Goal: Task Accomplishment & Management: Use online tool/utility

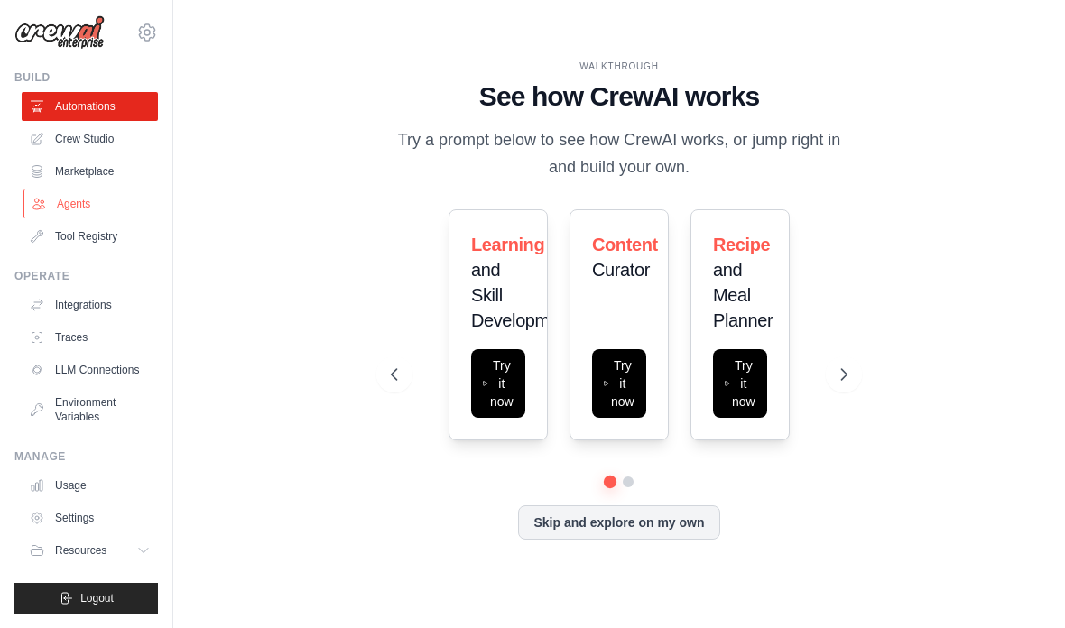
click at [82, 209] on link "Agents" at bounding box center [91, 204] width 136 height 29
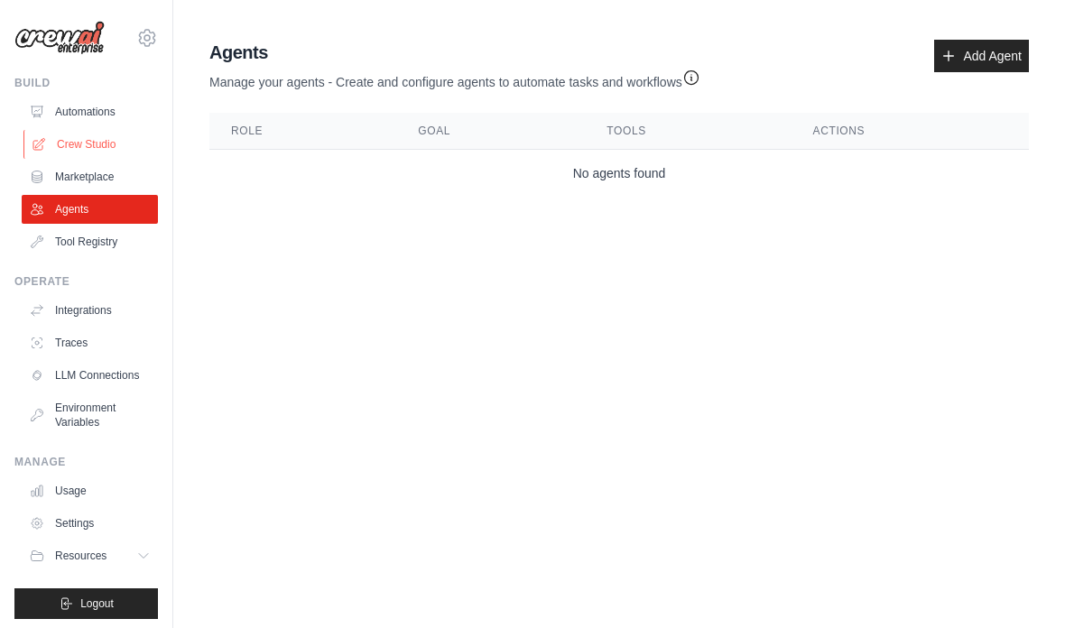
click at [87, 149] on link "Crew Studio" at bounding box center [91, 144] width 136 height 29
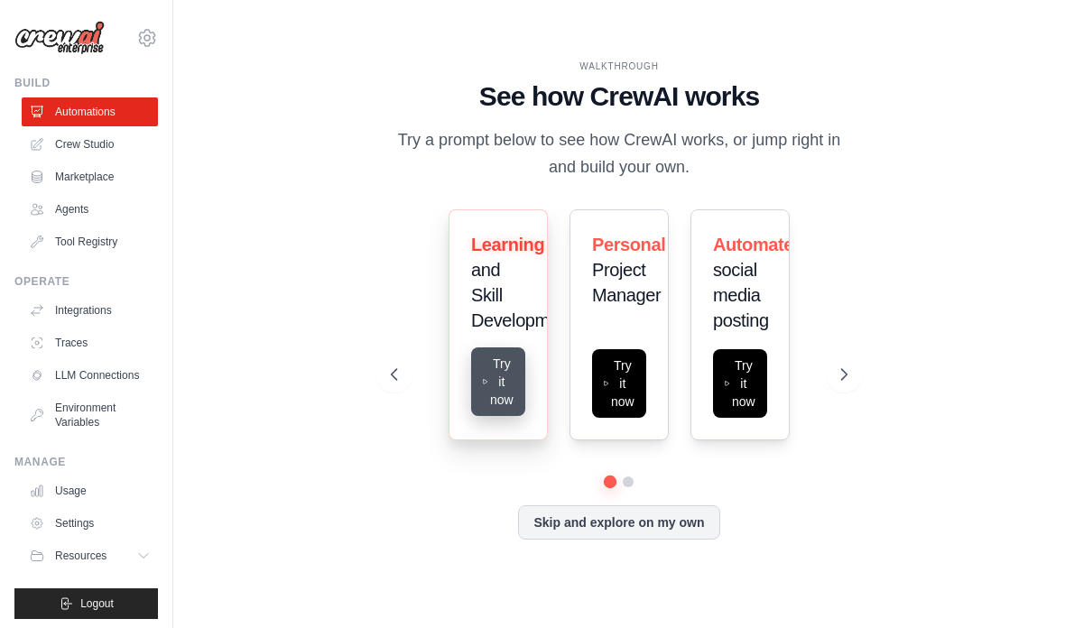
click at [497, 415] on button "Try it now" at bounding box center [498, 381] width 54 height 69
click at [628, 370] on div "Personal Project Manager Try it now" at bounding box center [618, 324] width 99 height 231
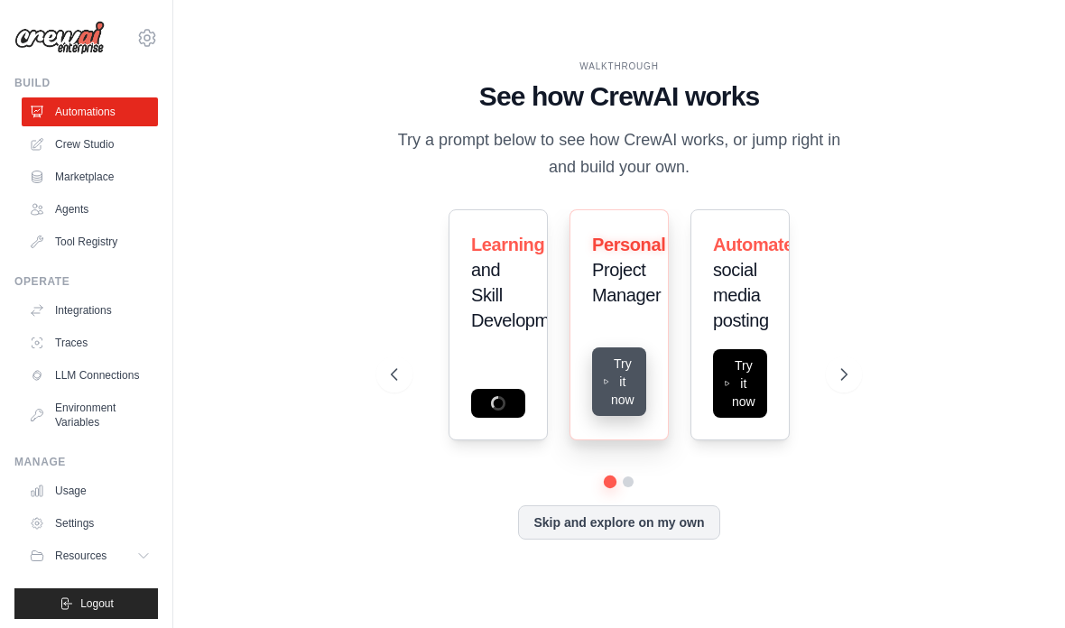
click at [625, 401] on button "Try it now" at bounding box center [619, 381] width 54 height 69
click at [614, 404] on div "Personal Project Manager" at bounding box center [618, 324] width 99 height 231
click at [613, 413] on div "Personal Project Manager" at bounding box center [618, 324] width 99 height 231
click at [619, 391] on div "Personal Project Manager" at bounding box center [618, 324] width 99 height 231
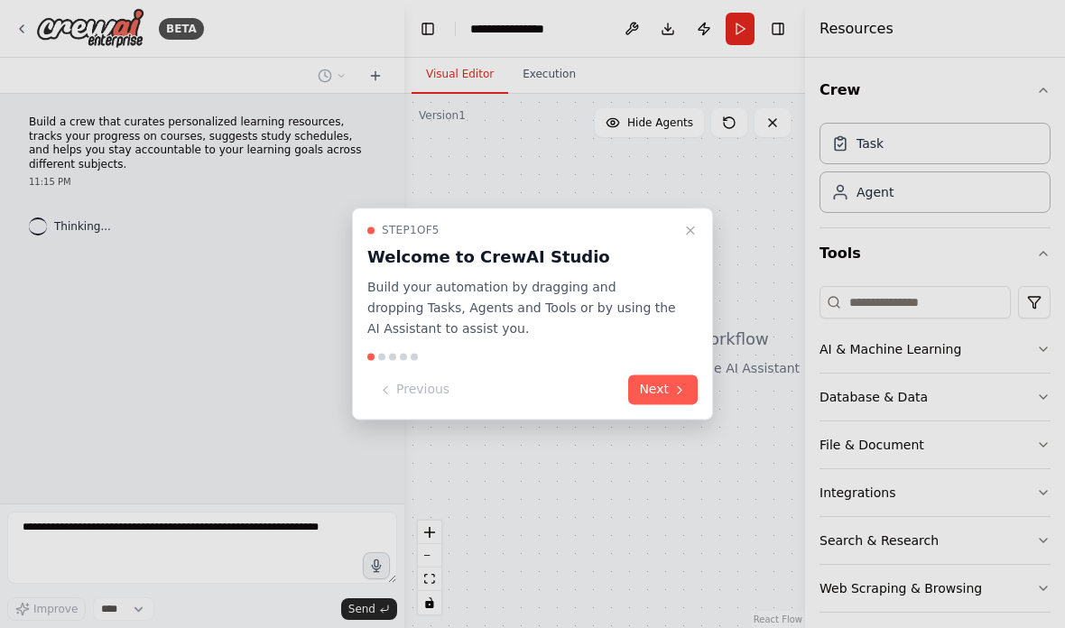
click at [723, 225] on div at bounding box center [532, 314] width 1065 height 628
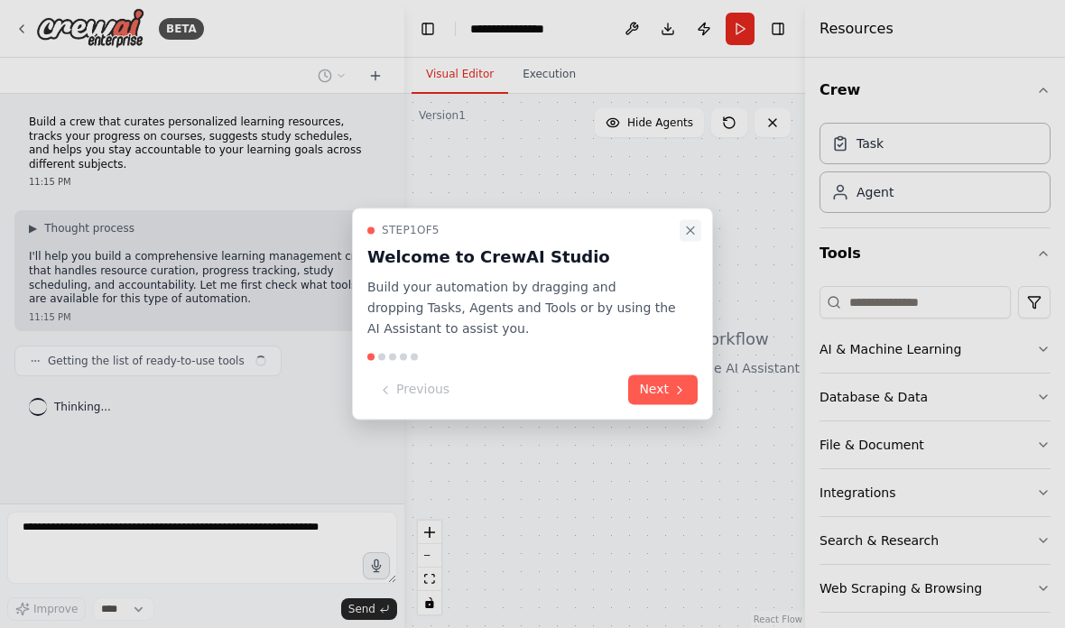
click at [697, 236] on icon "Close walkthrough" at bounding box center [690, 230] width 14 height 14
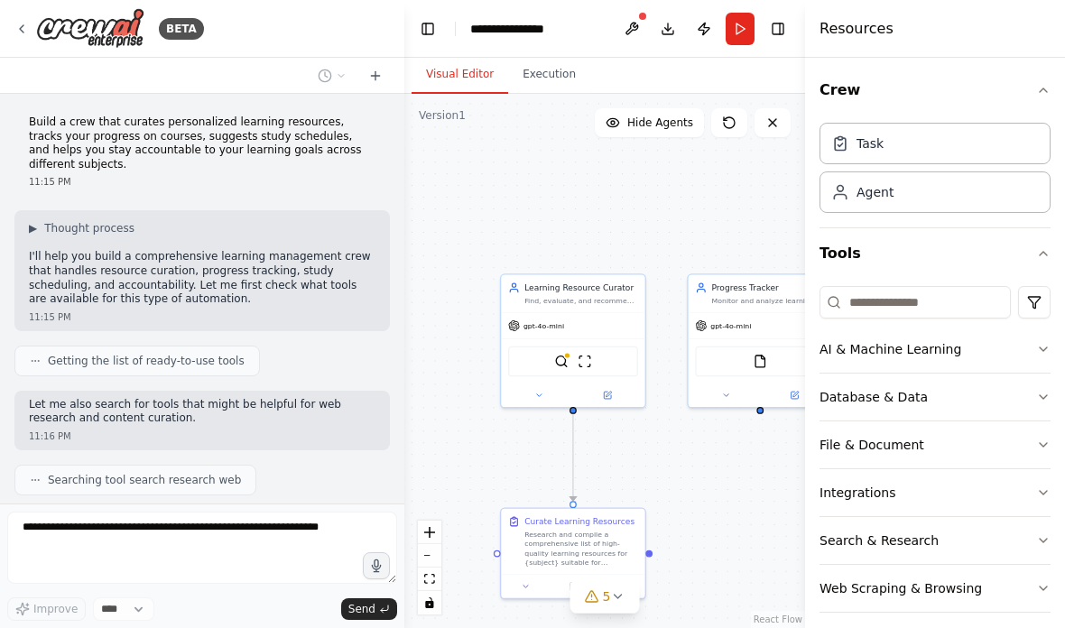
scroll to position [585, 0]
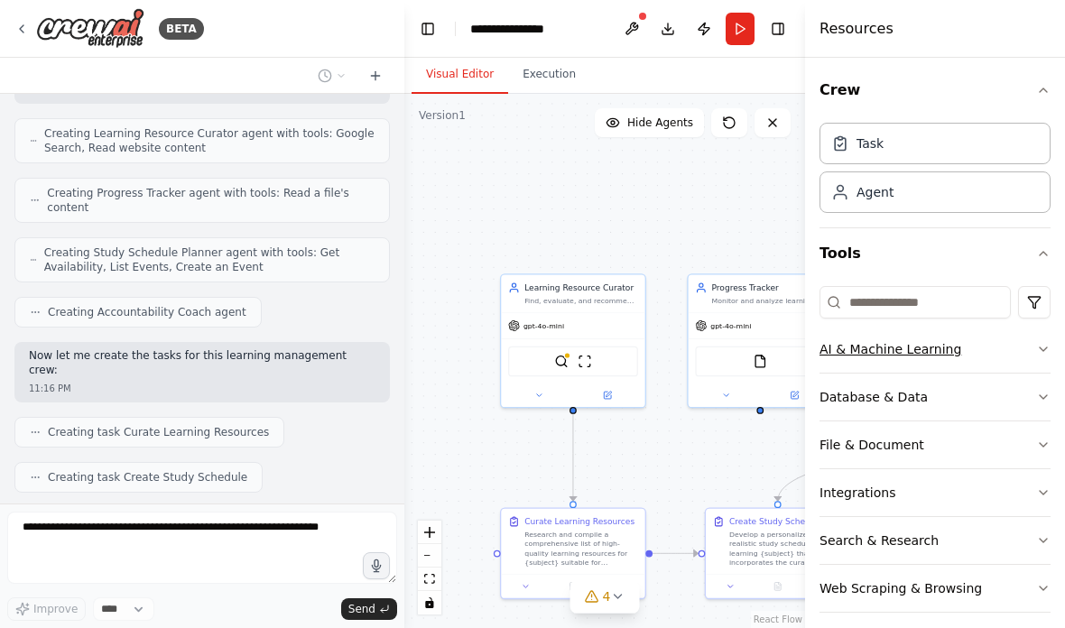
click at [834, 346] on button "AI & Machine Learning" at bounding box center [934, 349] width 231 height 47
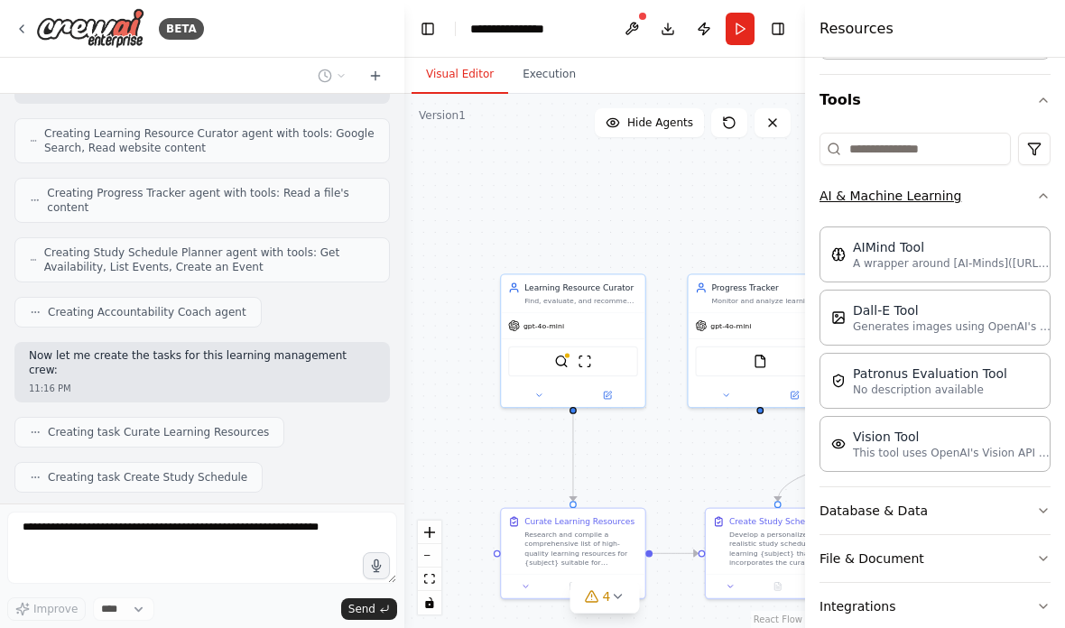
scroll to position [267, 0]
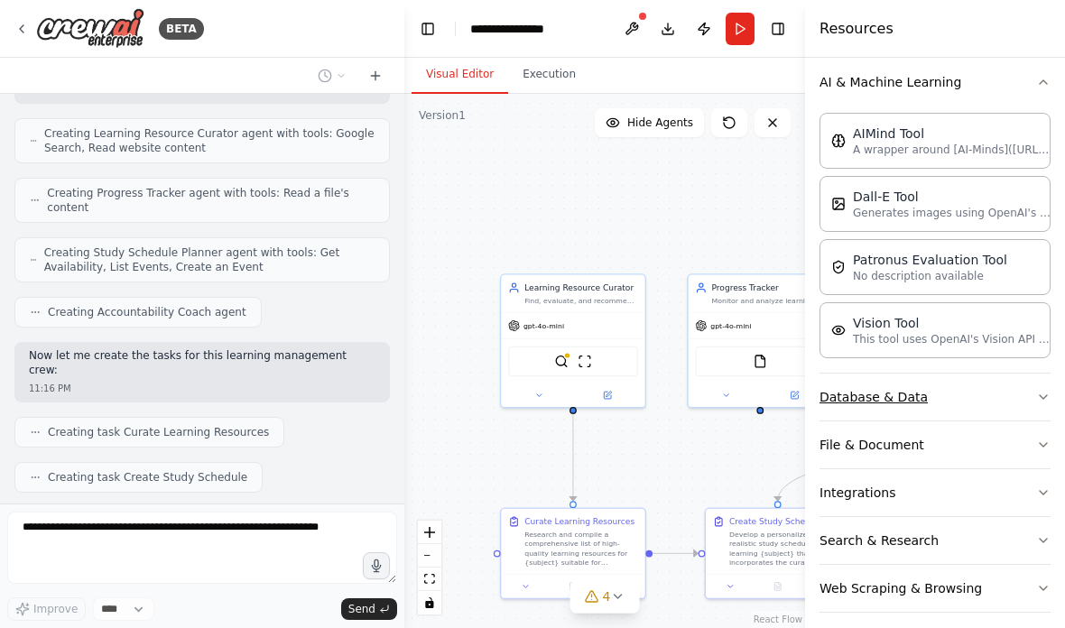
click at [871, 404] on button "Database & Data" at bounding box center [934, 397] width 231 height 47
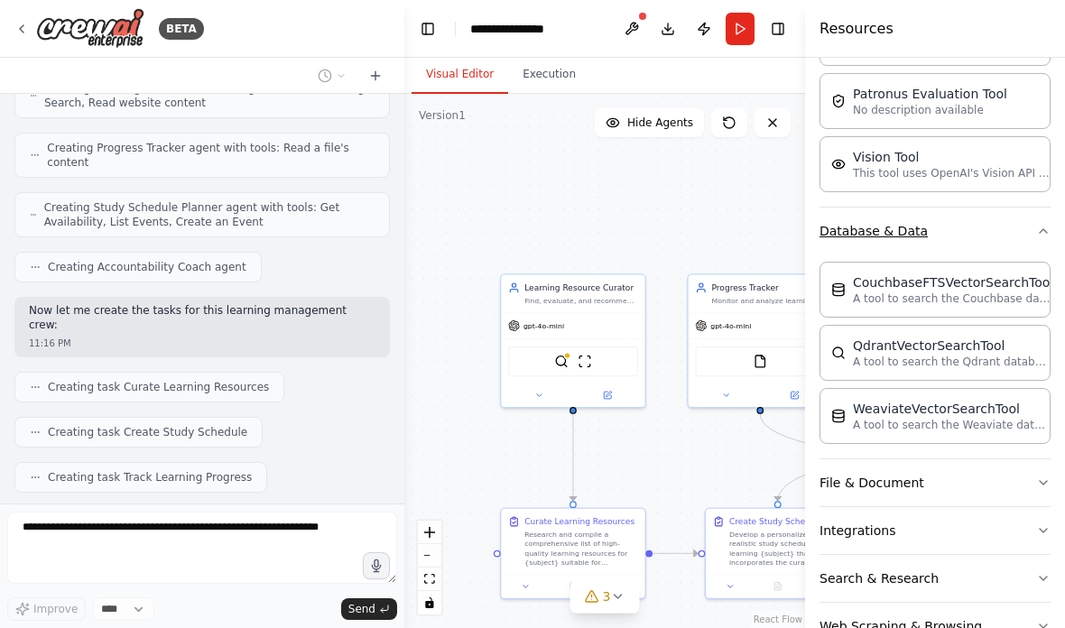
scroll to position [440, 0]
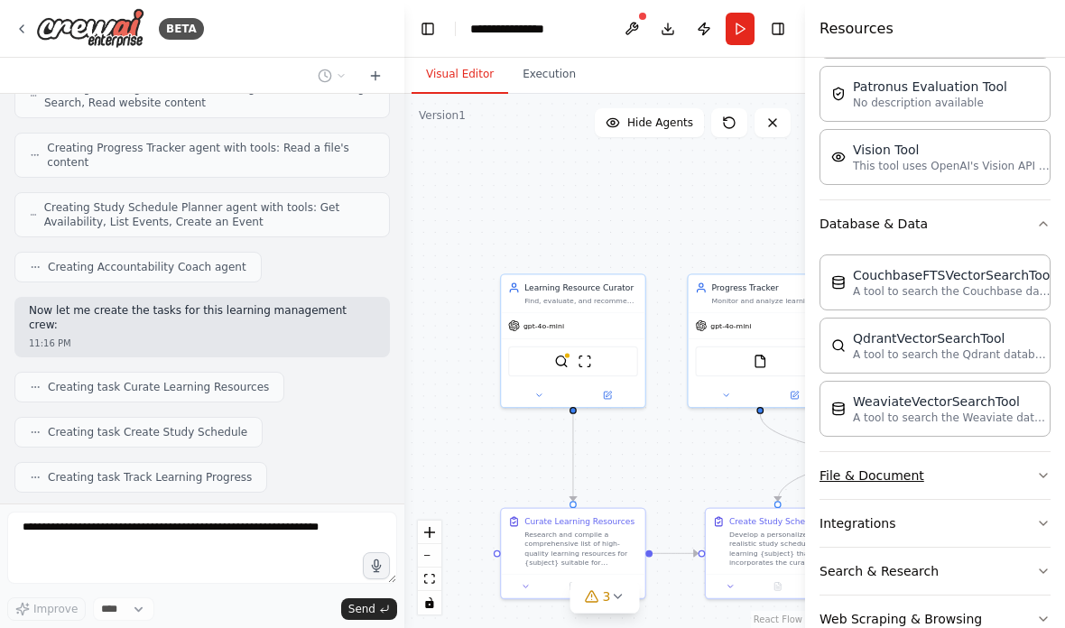
click at [850, 488] on button "File & Document" at bounding box center [934, 475] width 231 height 47
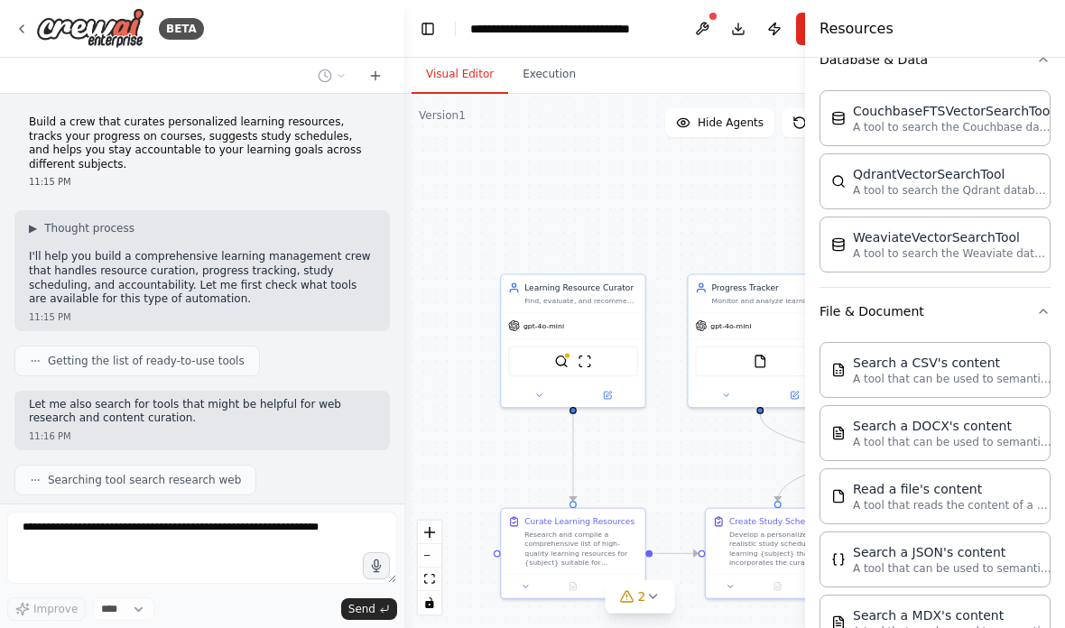
scroll to position [0, 0]
click at [28, 30] on icon at bounding box center [21, 29] width 14 height 14
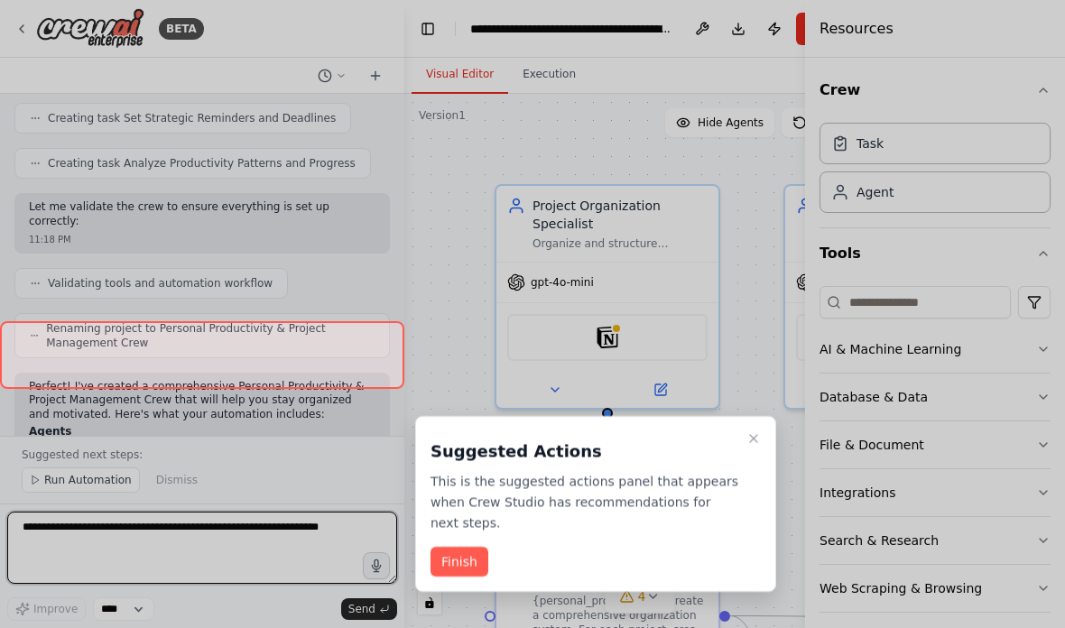
scroll to position [32, 0]
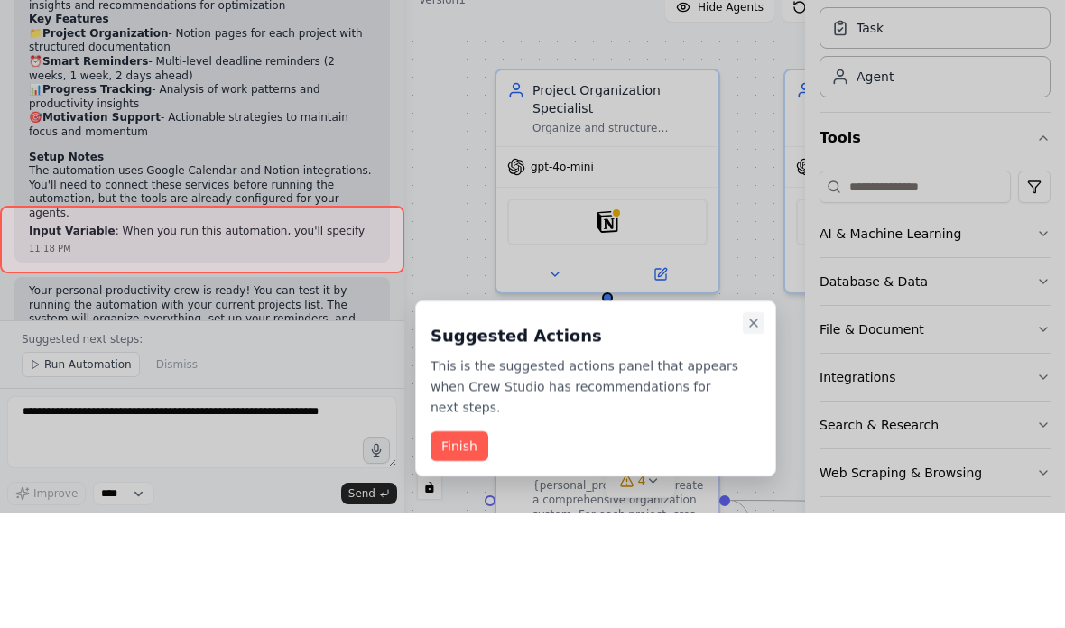
click at [750, 431] on icon "Close walkthrough" at bounding box center [753, 438] width 14 height 14
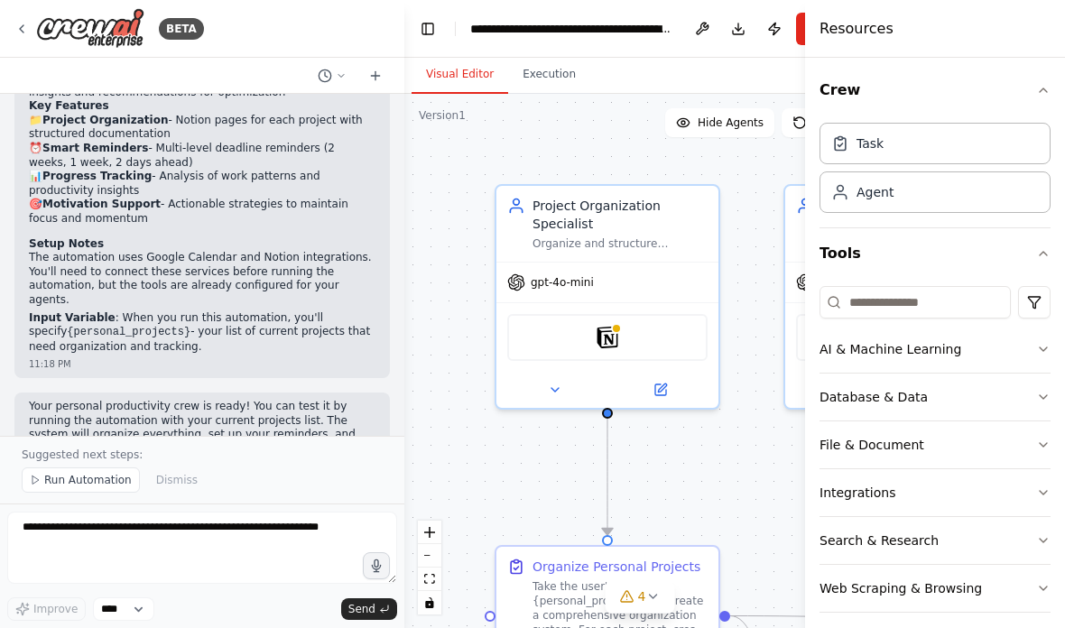
scroll to position [1387, 0]
click at [150, 313] on p "Input Variable : When you run this automation, you'll specify {personal_project…" at bounding box center [202, 334] width 347 height 43
click at [900, 353] on button "AI & Machine Learning" at bounding box center [934, 349] width 231 height 47
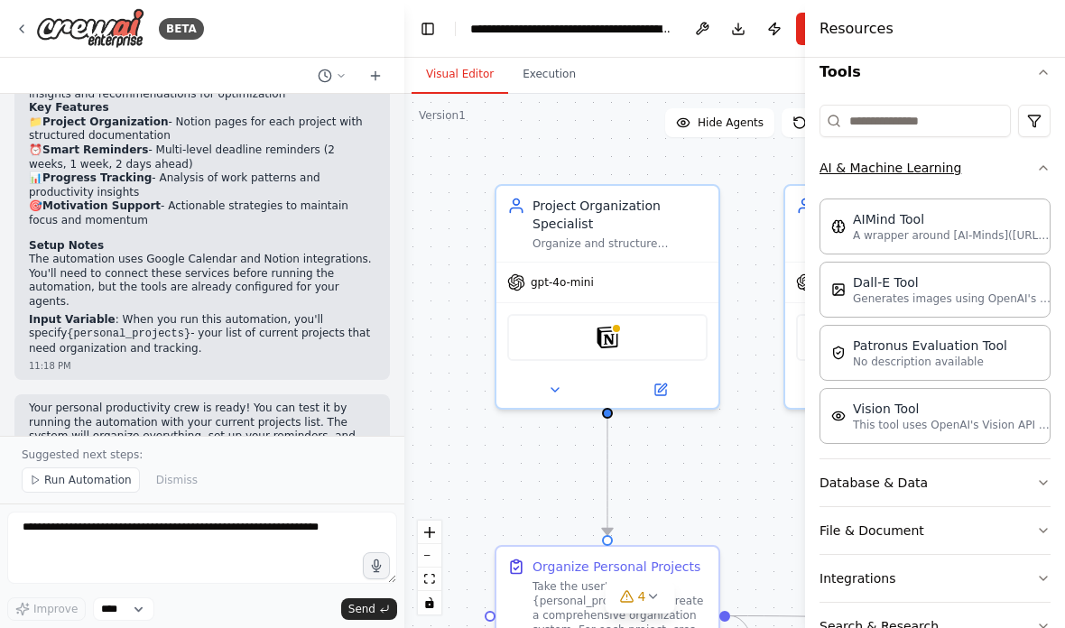
scroll to position [182, 0]
click at [900, 353] on div "Patronus Evaluation Tool No description available" at bounding box center [930, 352] width 154 height 32
click at [878, 476] on button "Database & Data" at bounding box center [934, 481] width 231 height 47
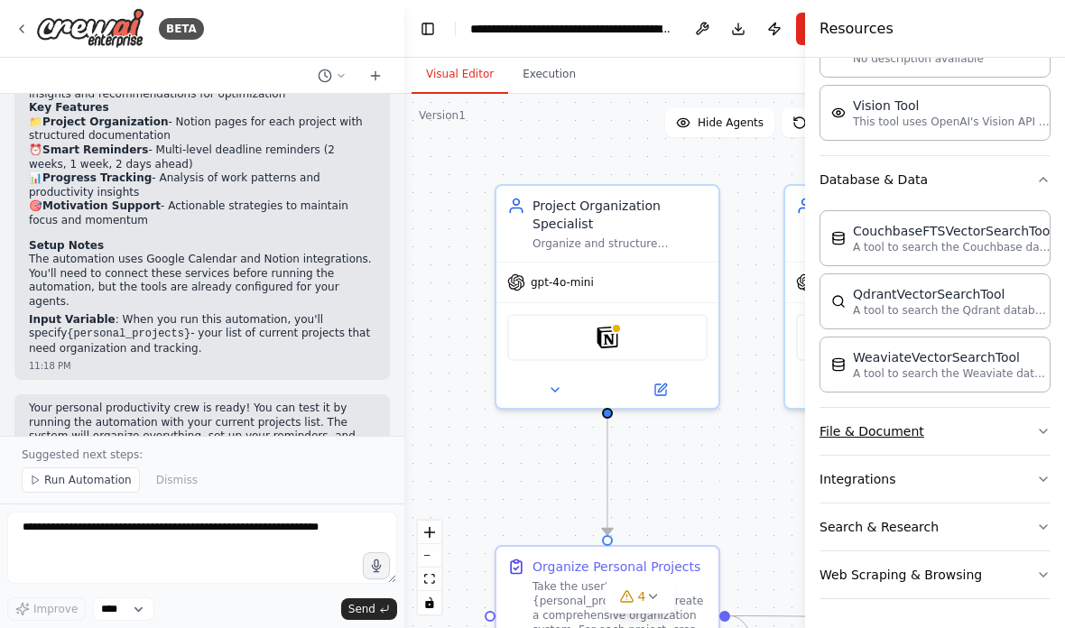
scroll to position [485, 0]
click at [883, 436] on button "File & Document" at bounding box center [934, 431] width 231 height 47
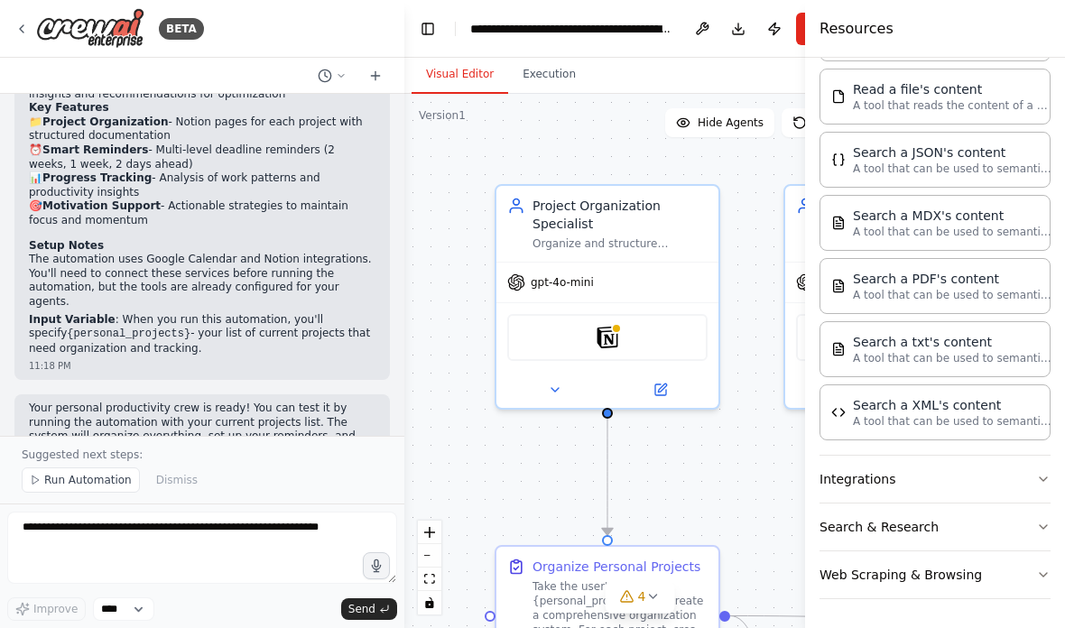
scroll to position [1004, 0]
click at [858, 477] on button "Integrations" at bounding box center [934, 479] width 231 height 47
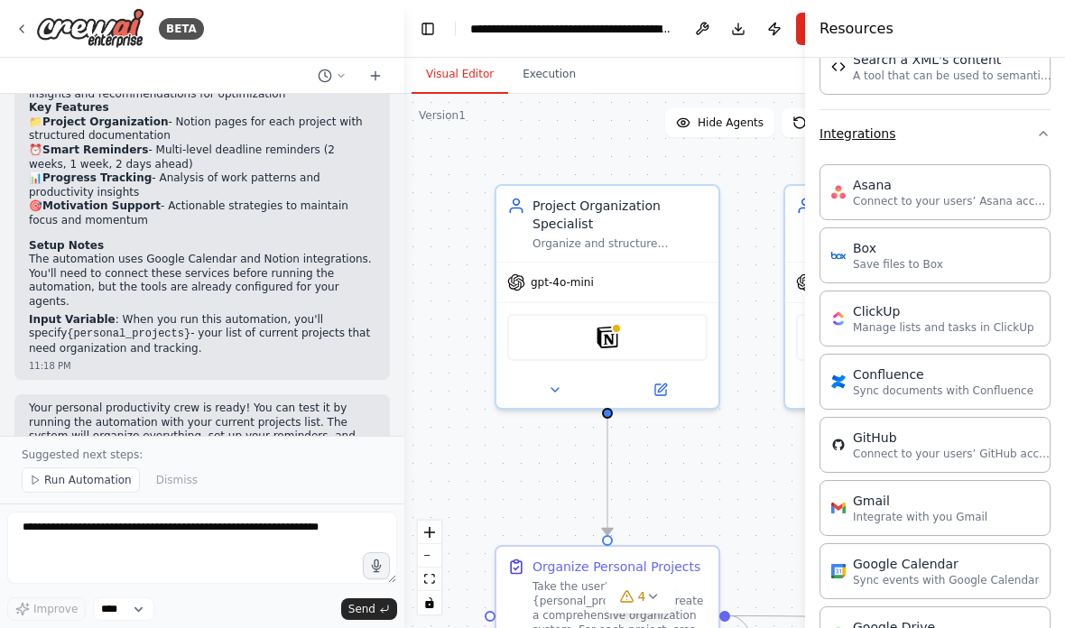
scroll to position [1385, 0]
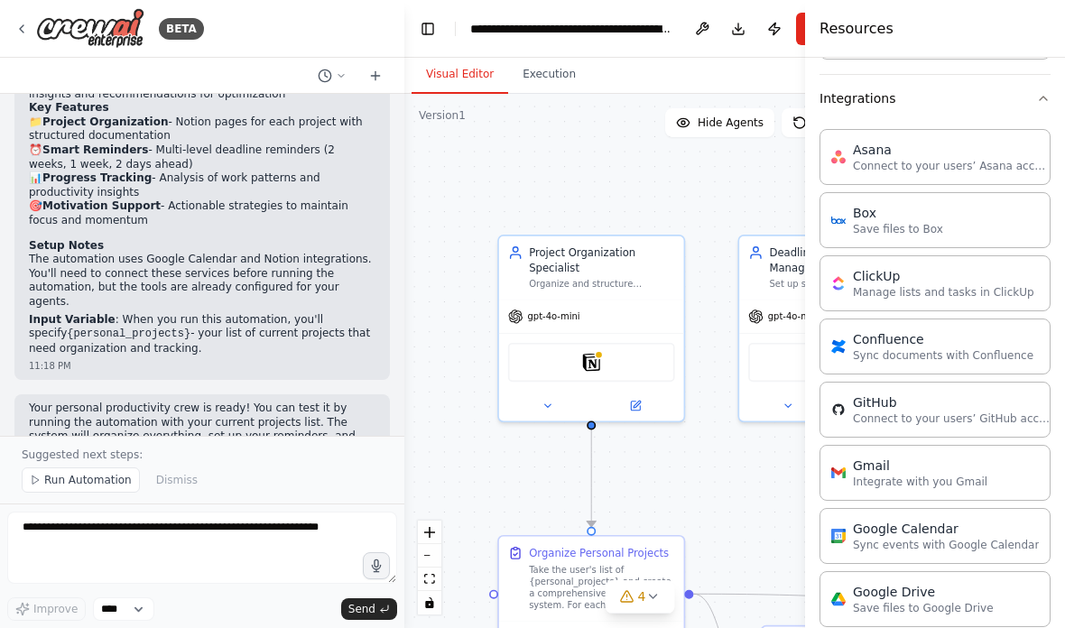
click at [512, 412] on div ".deletable-edge-delete-btn { width: 20px; height: 20px; border: 0px solid #ffff…" at bounding box center [639, 361] width 471 height 534
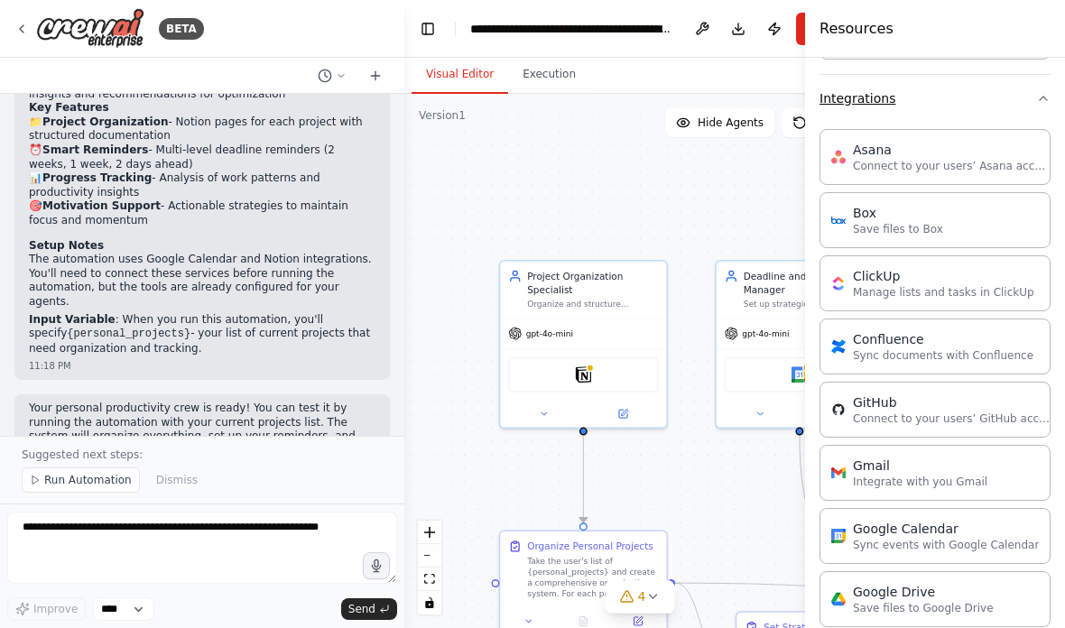
click at [1043, 101] on icon "button" at bounding box center [1043, 98] width 14 height 14
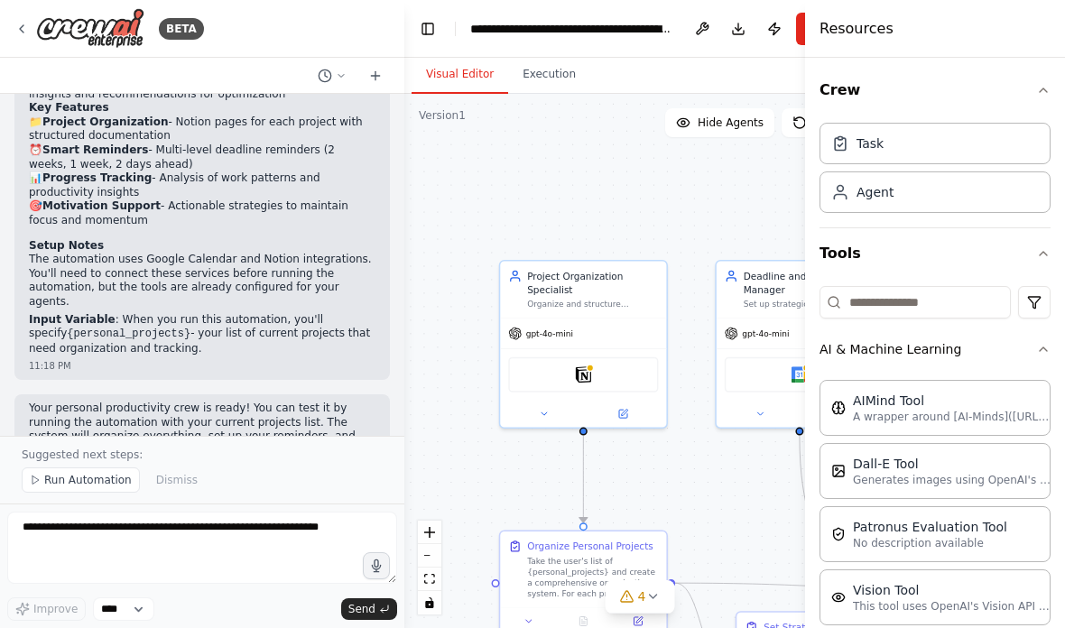
scroll to position [0, 0]
click at [652, 134] on div ".deletable-edge-delete-btn { width: 20px; height: 20px; border: 0px solid #ffff…" at bounding box center [639, 361] width 471 height 534
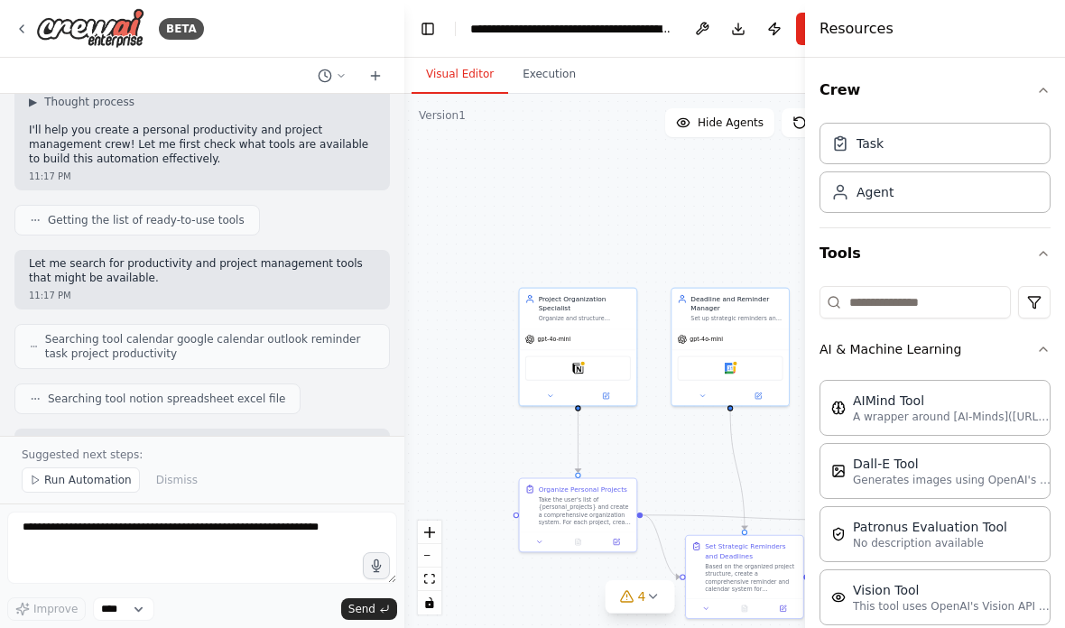
click at [106, 342] on span "Searching tool calendar google calendar outlook reminder task project productiv…" at bounding box center [209, 346] width 329 height 29
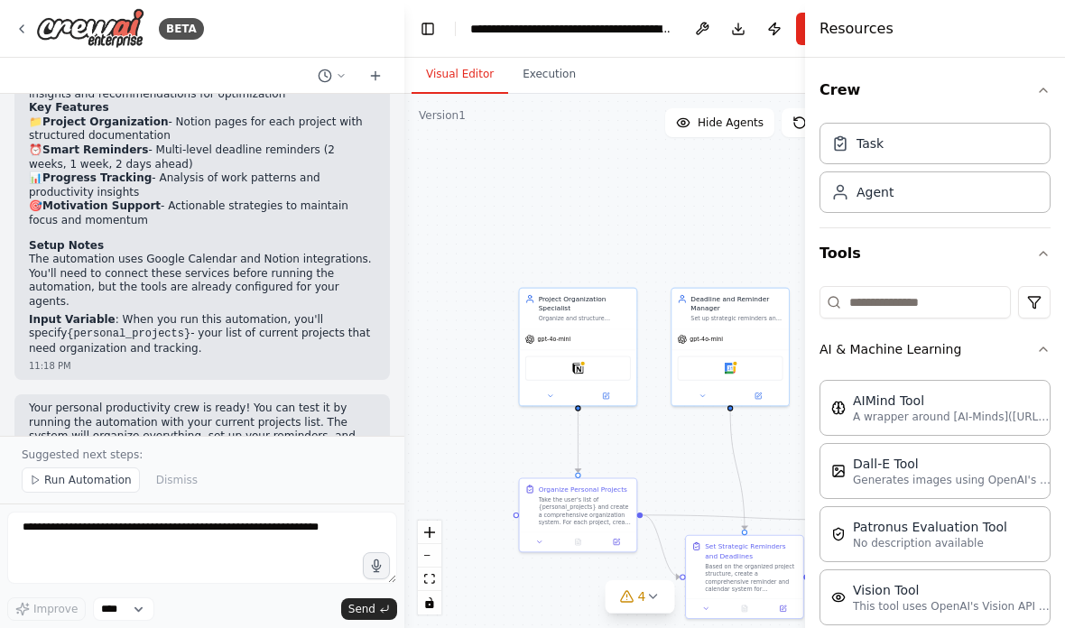
scroll to position [72, 0]
click at [106, 394] on div "Your personal productivity crew is ready! You can test it by running the automa…" at bounding box center [201, 438] width 375 height 88
click at [61, 483] on span "Run Automation" at bounding box center [88, 480] width 88 height 14
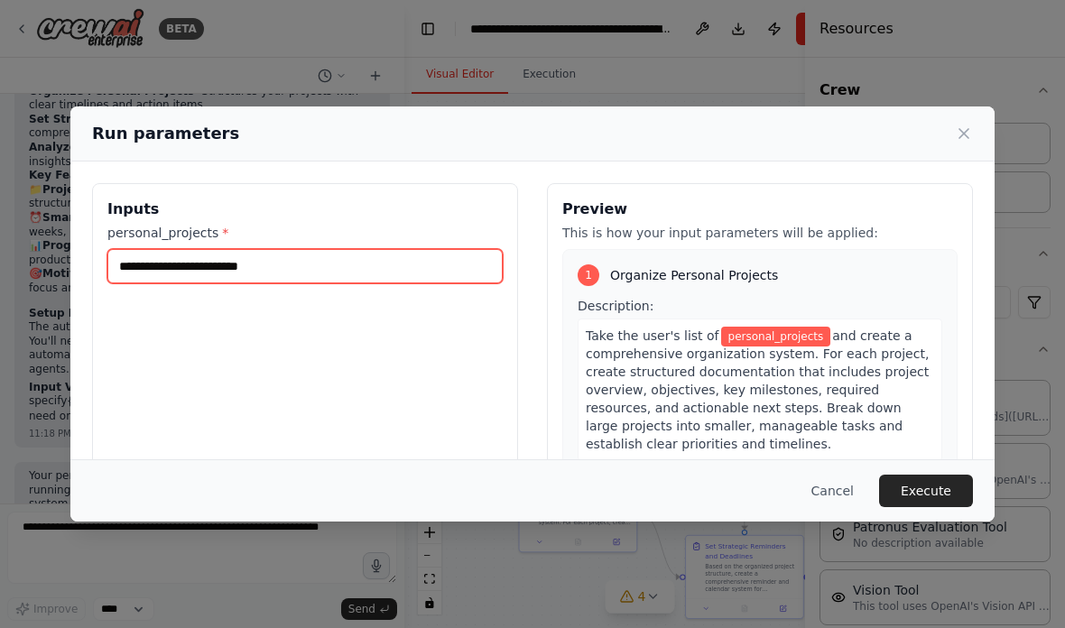
click at [212, 249] on input "personal_projects *" at bounding box center [304, 266] width 395 height 34
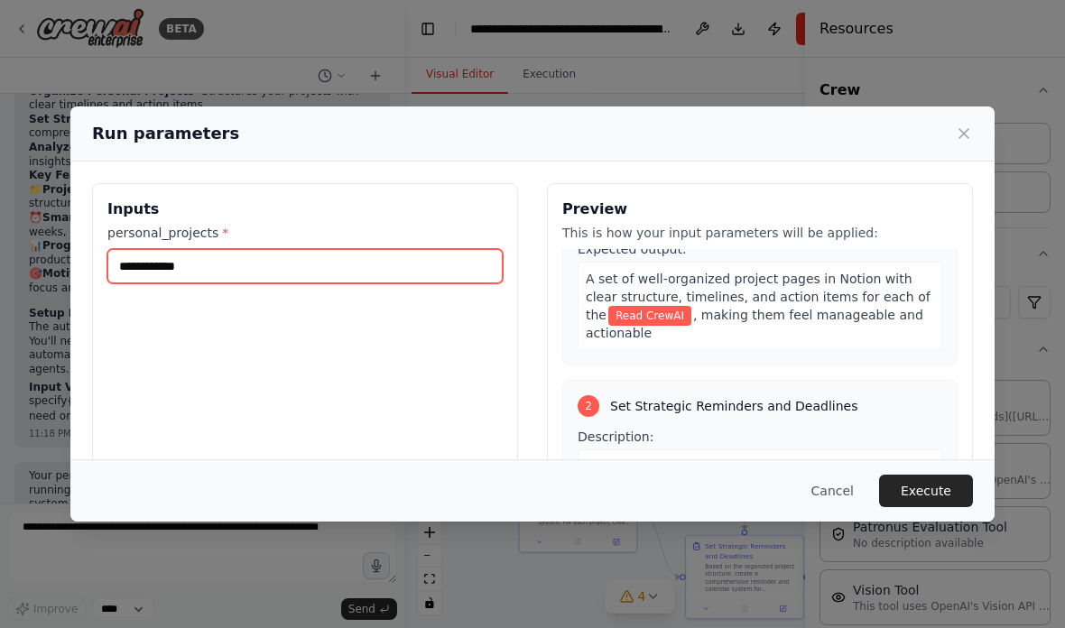
scroll to position [226, 0]
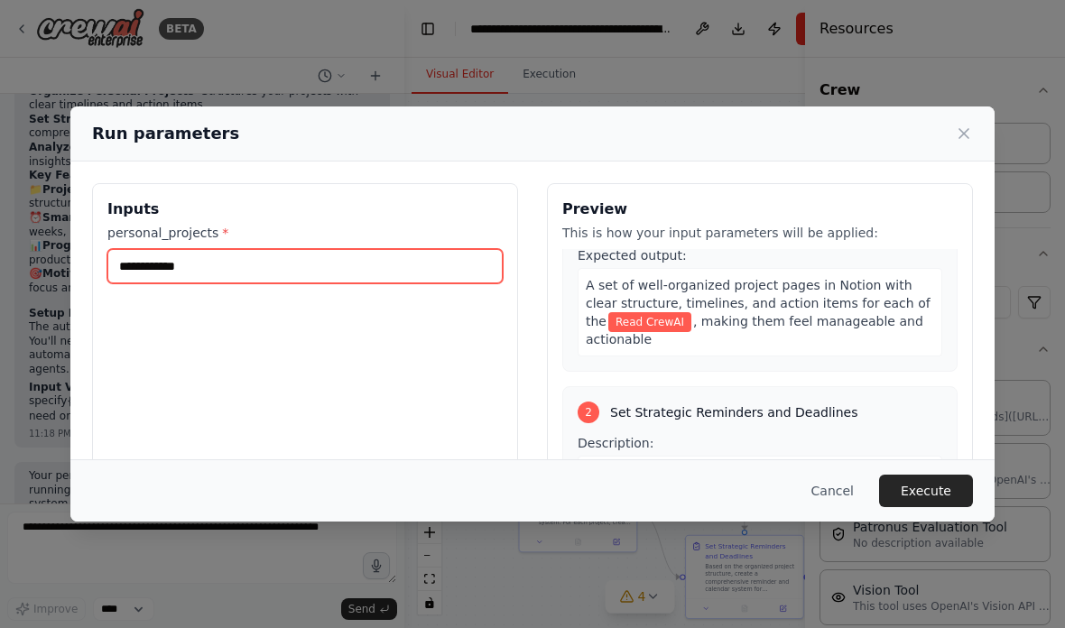
type input "**********"
drag, startPoint x: 539, startPoint y: 104, endPoint x: 537, endPoint y: 34, distance: 69.5
click at [537, 34] on div "**********" at bounding box center [532, 314] width 1065 height 628
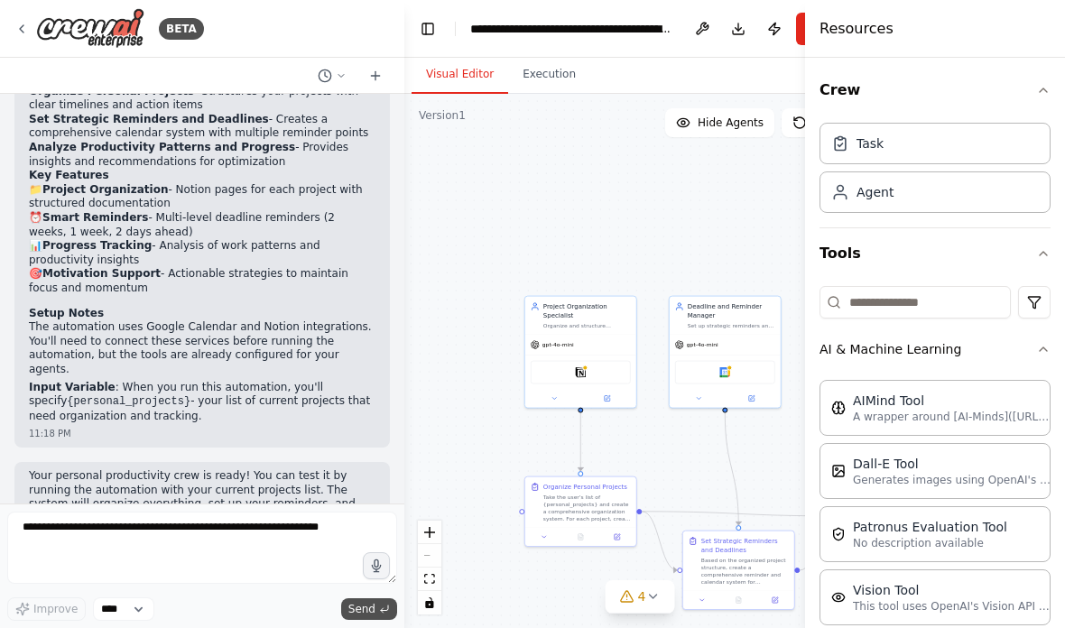
click at [354, 606] on span "Send" at bounding box center [361, 609] width 27 height 14
click at [626, 359] on div "Notion" at bounding box center [581, 370] width 100 height 23
click at [653, 584] on button "4" at bounding box center [640, 596] width 69 height 33
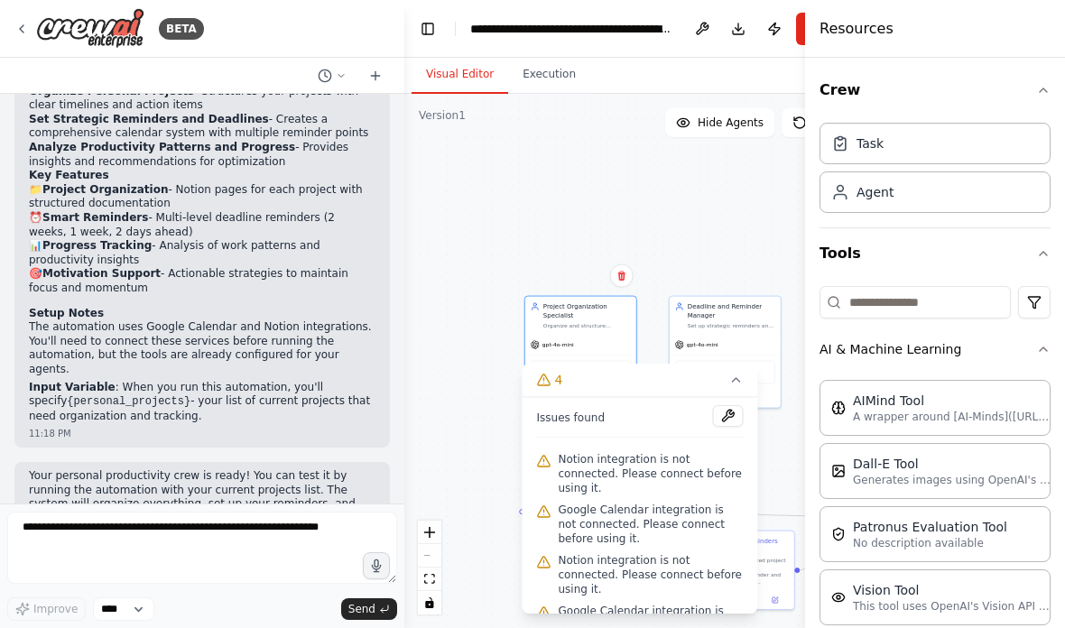
click at [492, 524] on div ".deletable-edge-delete-btn { width: 20px; height: 20px; border: 0px solid #ffff…" at bounding box center [639, 361] width 471 height 534
click at [690, 359] on div "Google Calendar" at bounding box center [725, 370] width 100 height 23
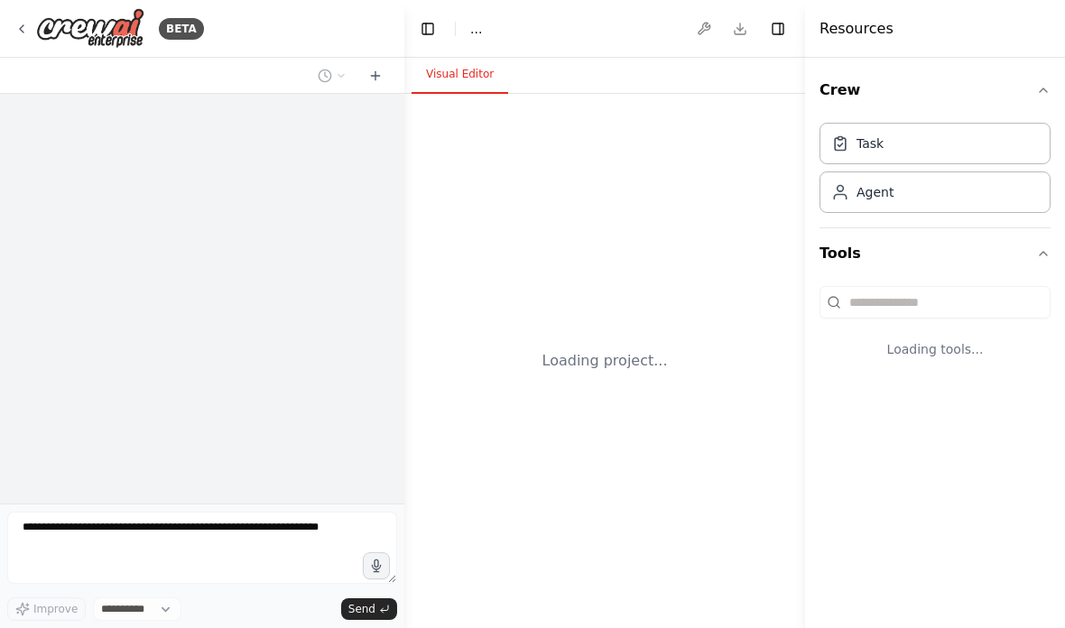
select select "****"
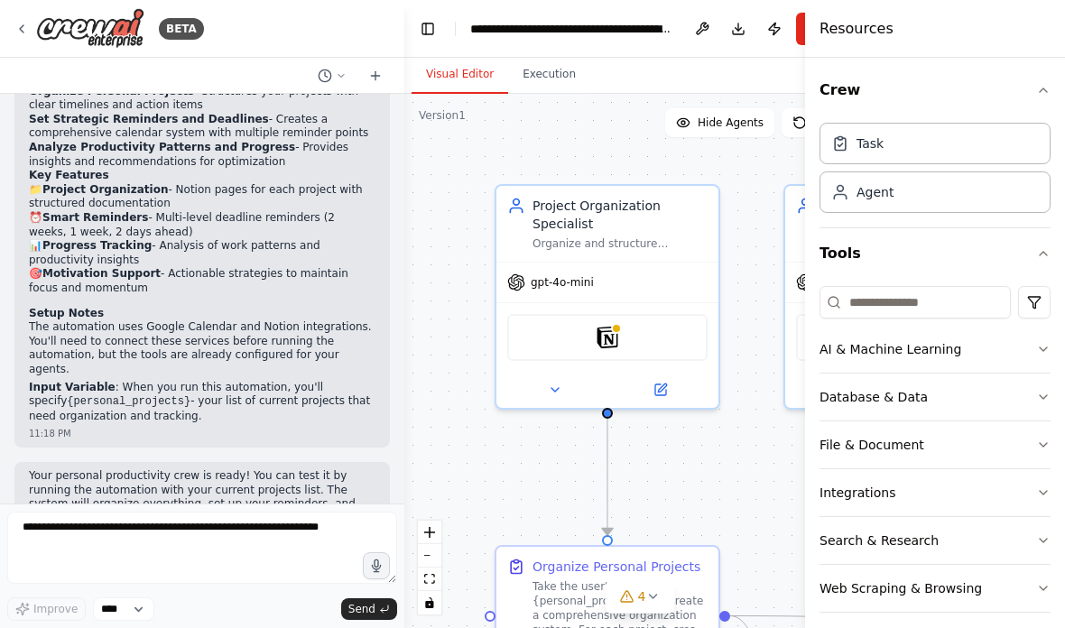
scroll to position [72, 0]
click at [110, 469] on p "Your personal productivity crew is ready! You can test it by running the automa…" at bounding box center [202, 497] width 347 height 56
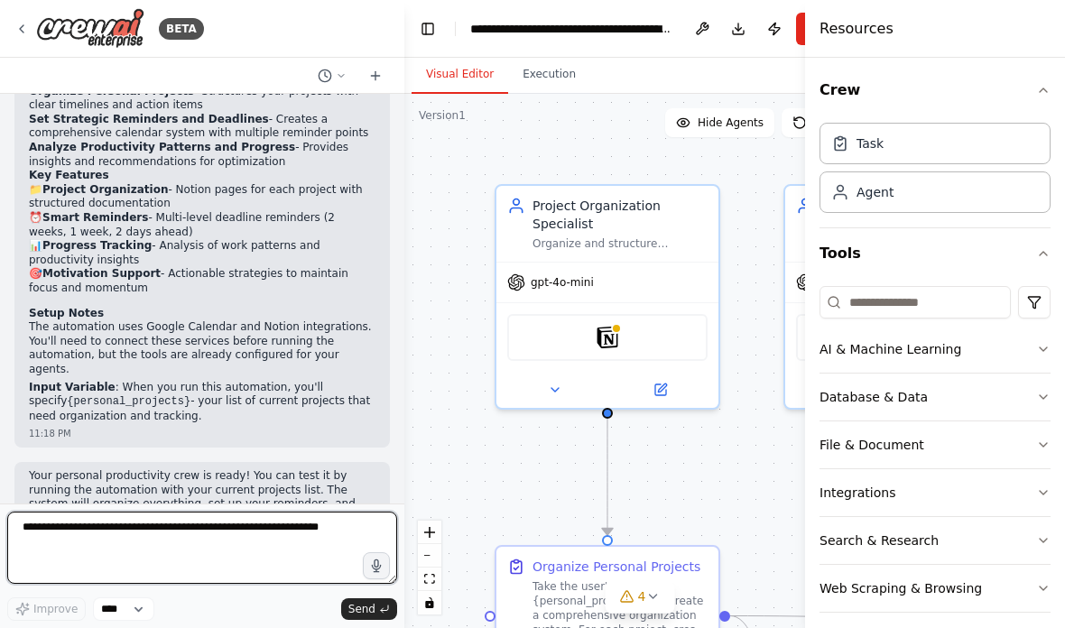
click at [241, 546] on textarea at bounding box center [202, 548] width 390 height 72
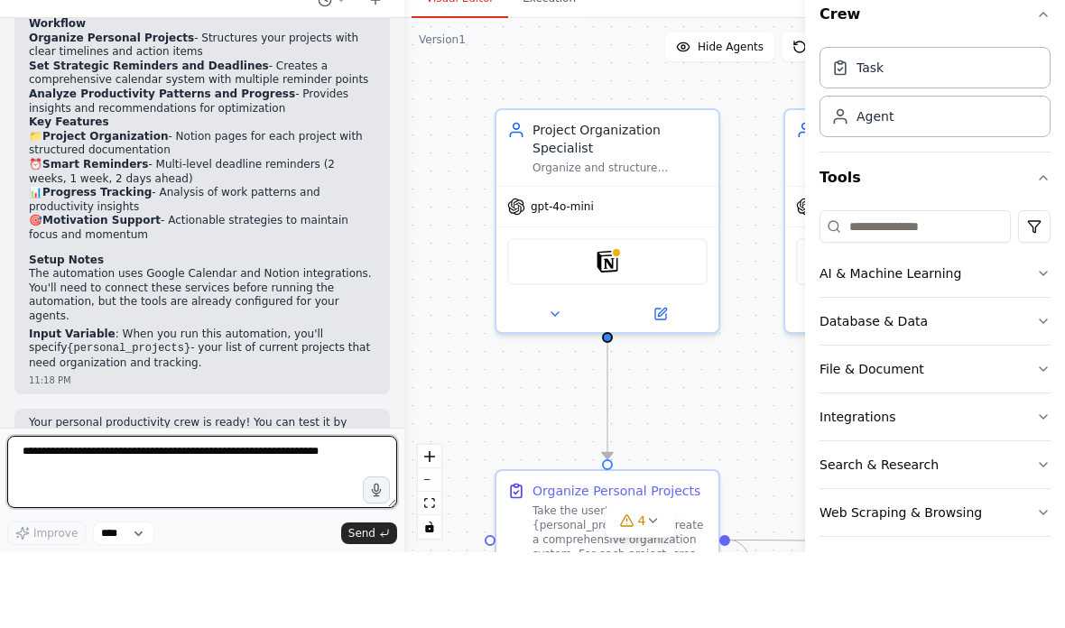
scroll to position [1317, 0]
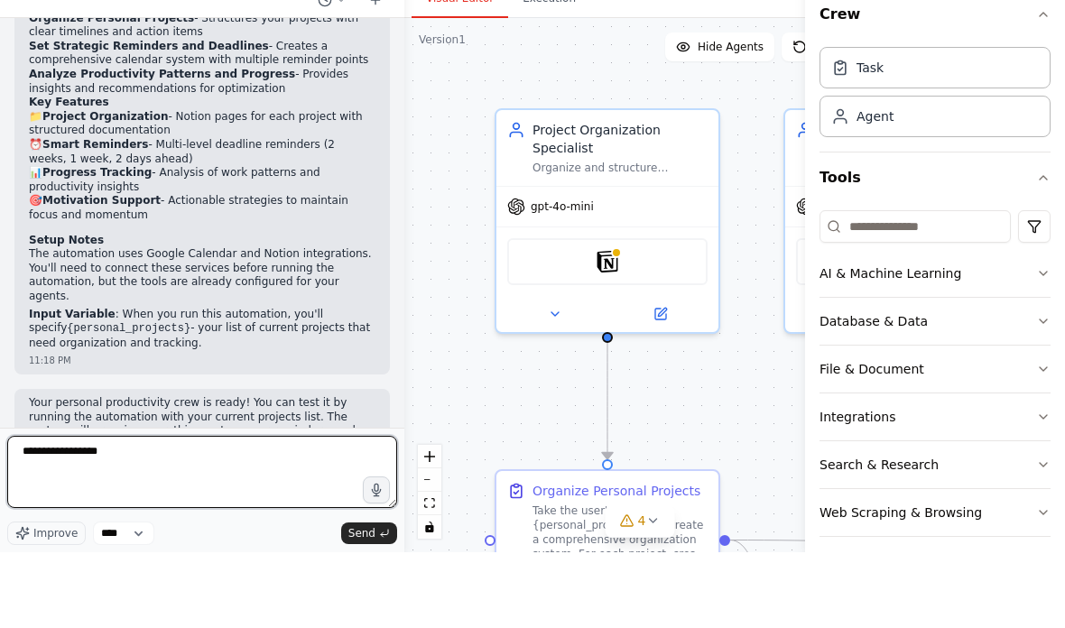
type textarea "**********"
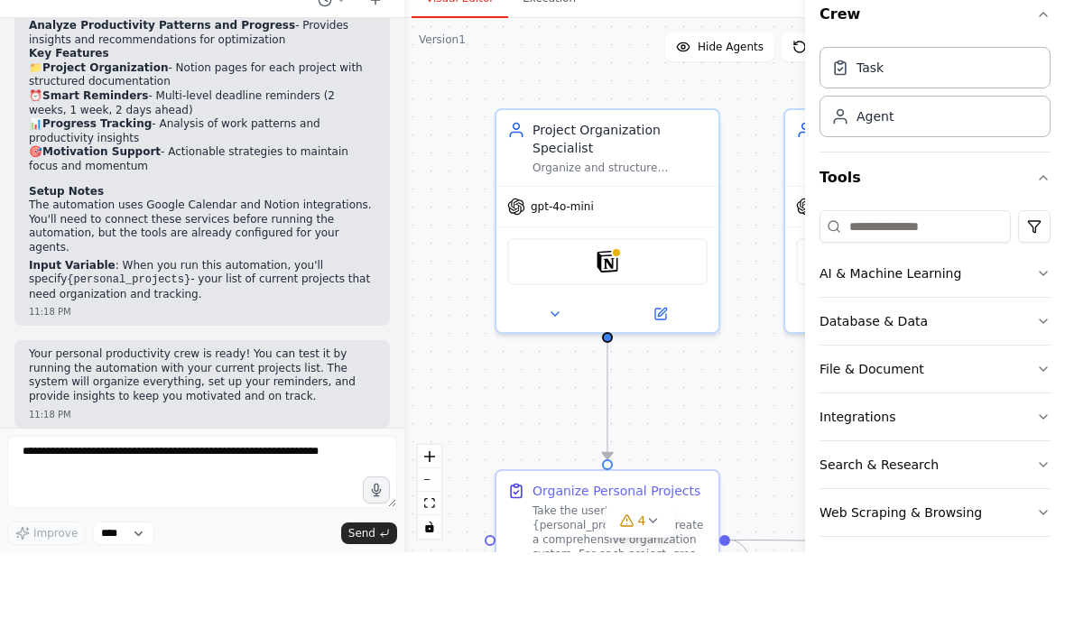
scroll to position [1426, 0]
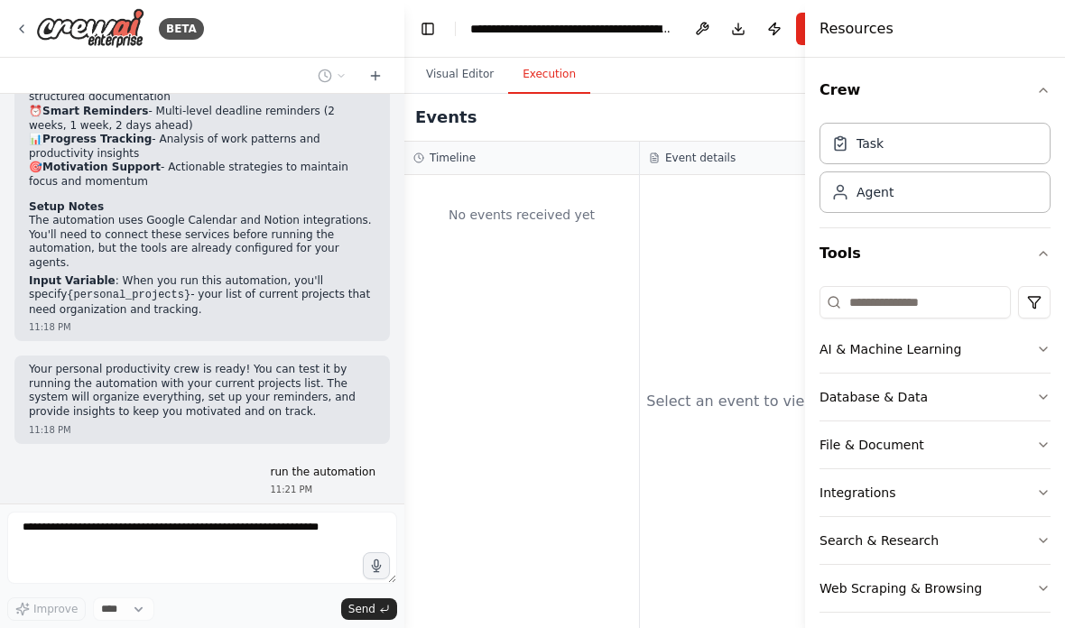
click at [558, 56] on button "Execution" at bounding box center [549, 75] width 82 height 38
click at [455, 56] on button "Visual Editor" at bounding box center [460, 75] width 97 height 38
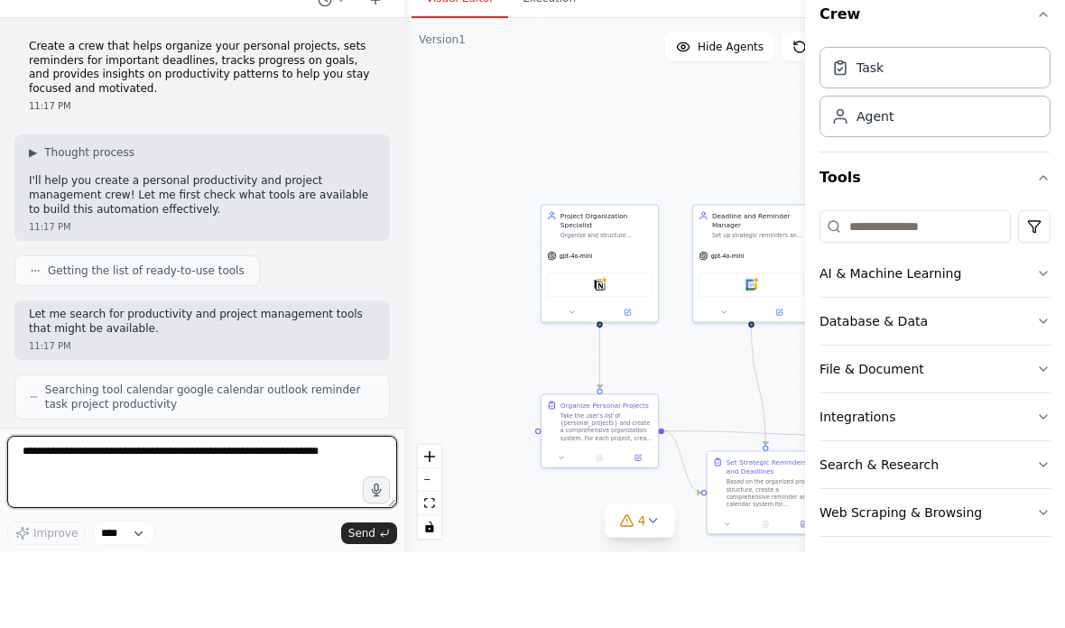
scroll to position [0, 0]
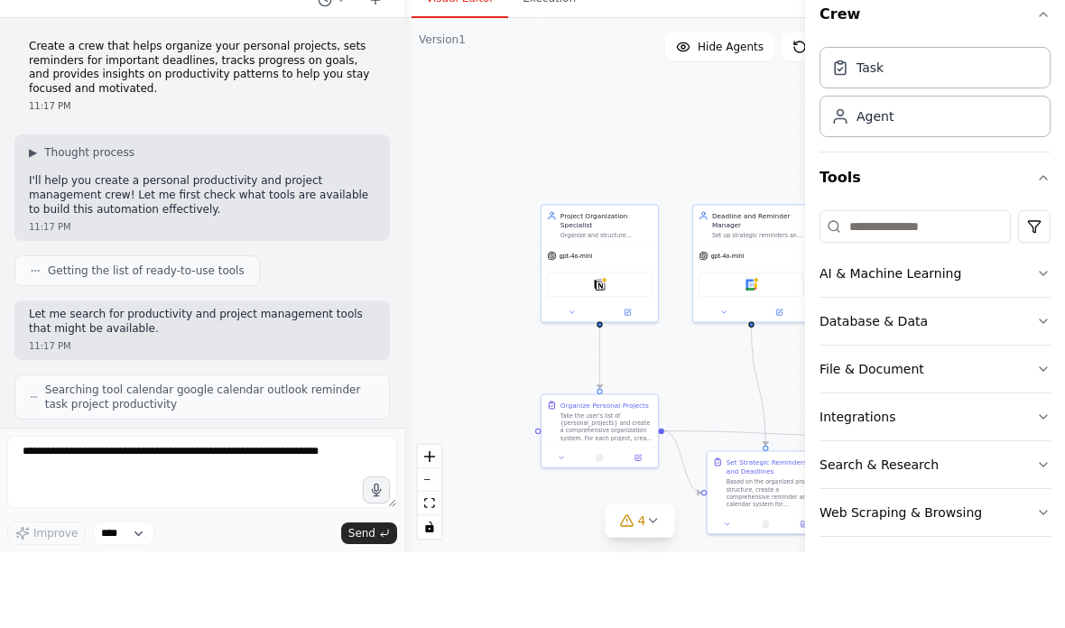
click at [283, 175] on div "11:17 PM" at bounding box center [202, 182] width 347 height 14
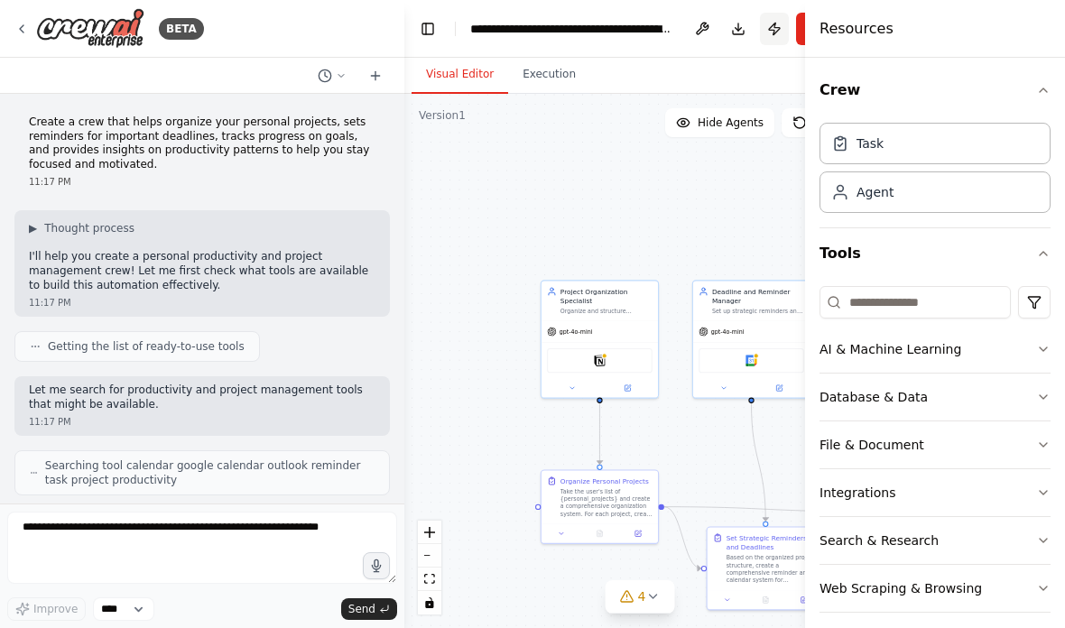
click at [778, 30] on button "Publish" at bounding box center [774, 29] width 29 height 32
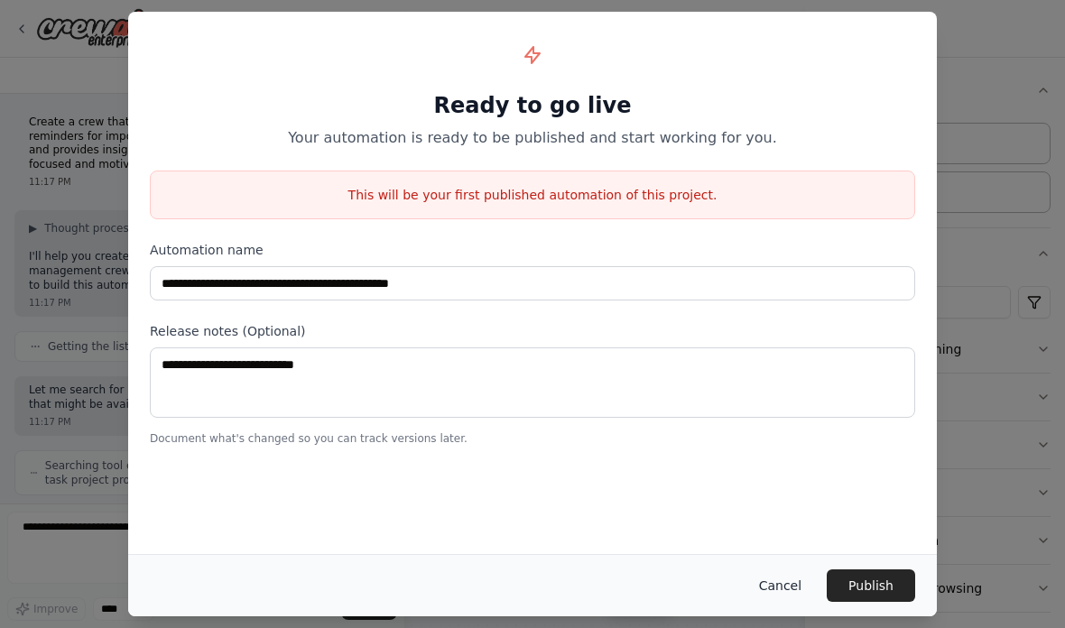
click at [766, 587] on button "Cancel" at bounding box center [780, 585] width 71 height 32
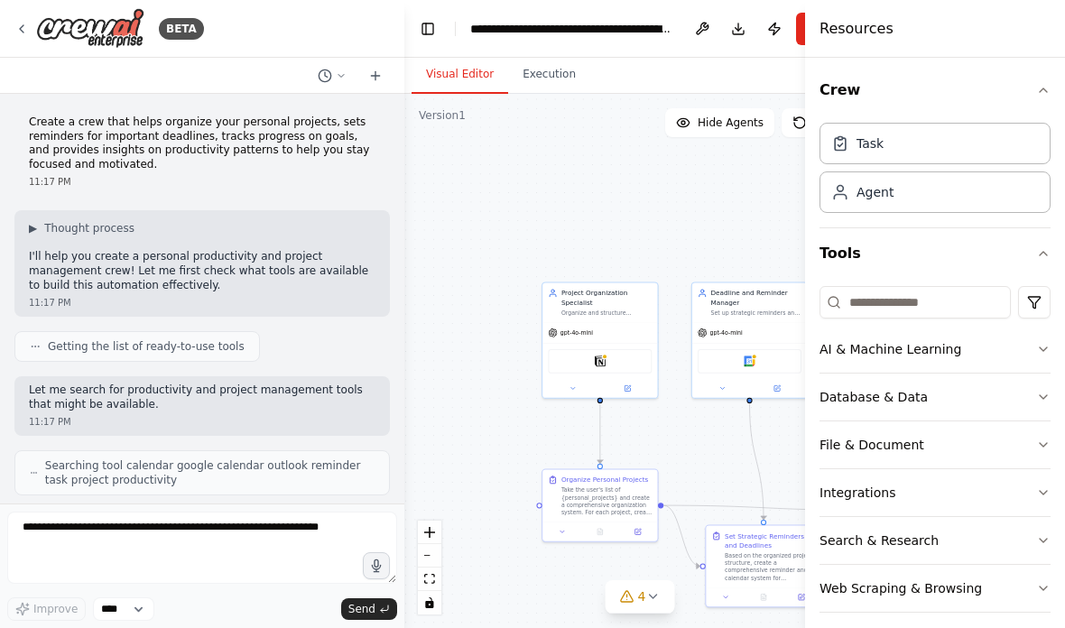
click at [847, 28] on h4 "Resources" at bounding box center [856, 29] width 74 height 22
click at [1048, 96] on icon "button" at bounding box center [1043, 90] width 14 height 14
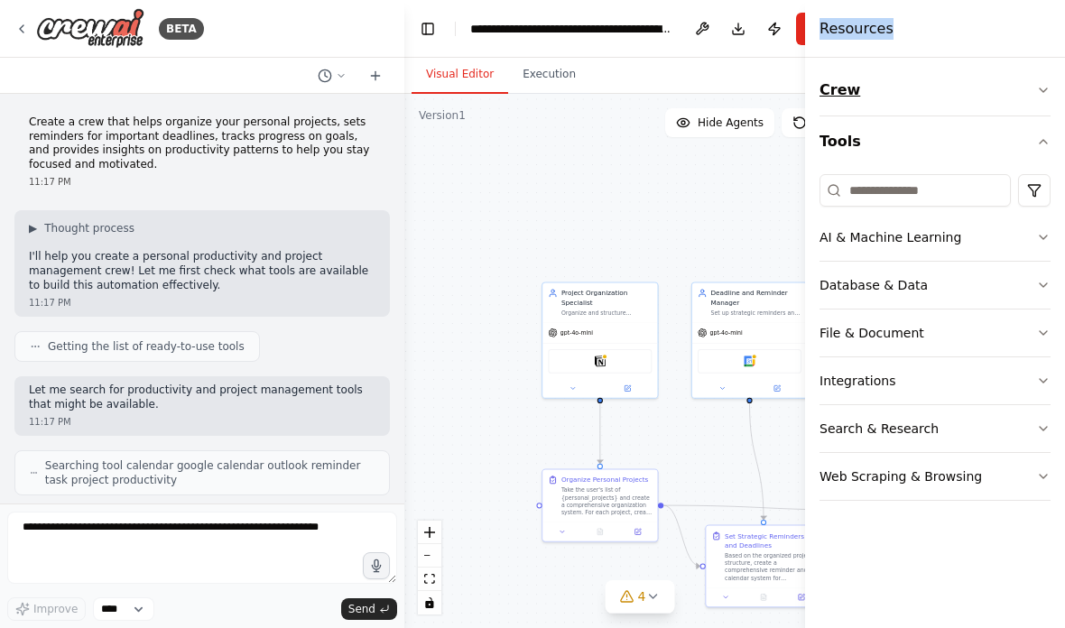
click at [1048, 96] on icon "button" at bounding box center [1043, 90] width 14 height 14
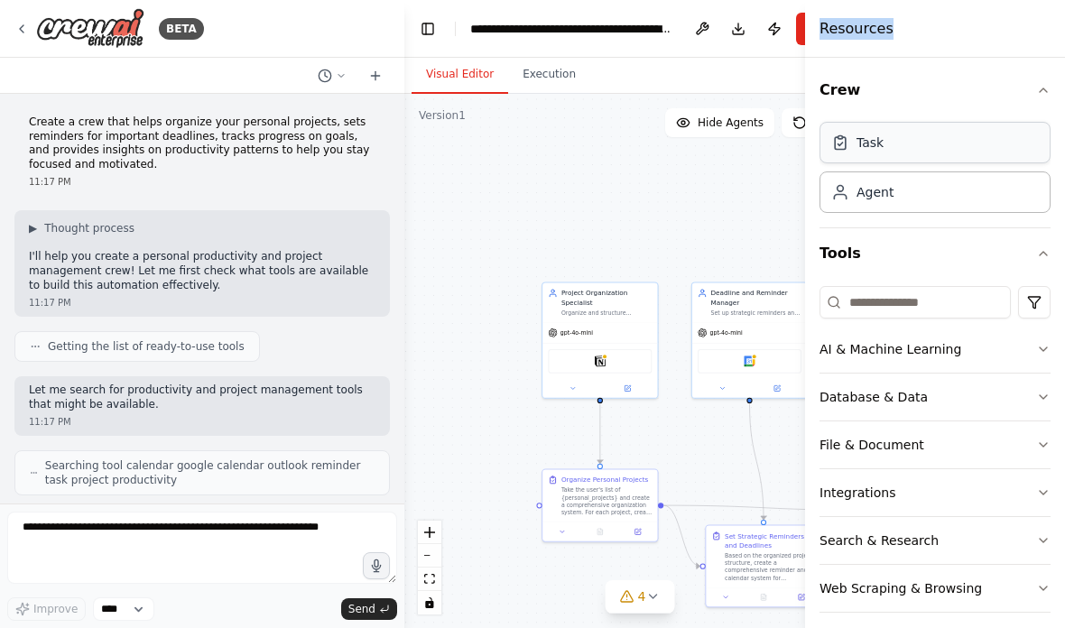
click at [875, 162] on div "Task" at bounding box center [934, 143] width 231 height 42
click at [868, 194] on div "Agent" at bounding box center [874, 191] width 37 height 18
click at [565, 356] on div "Notion" at bounding box center [600, 359] width 104 height 24
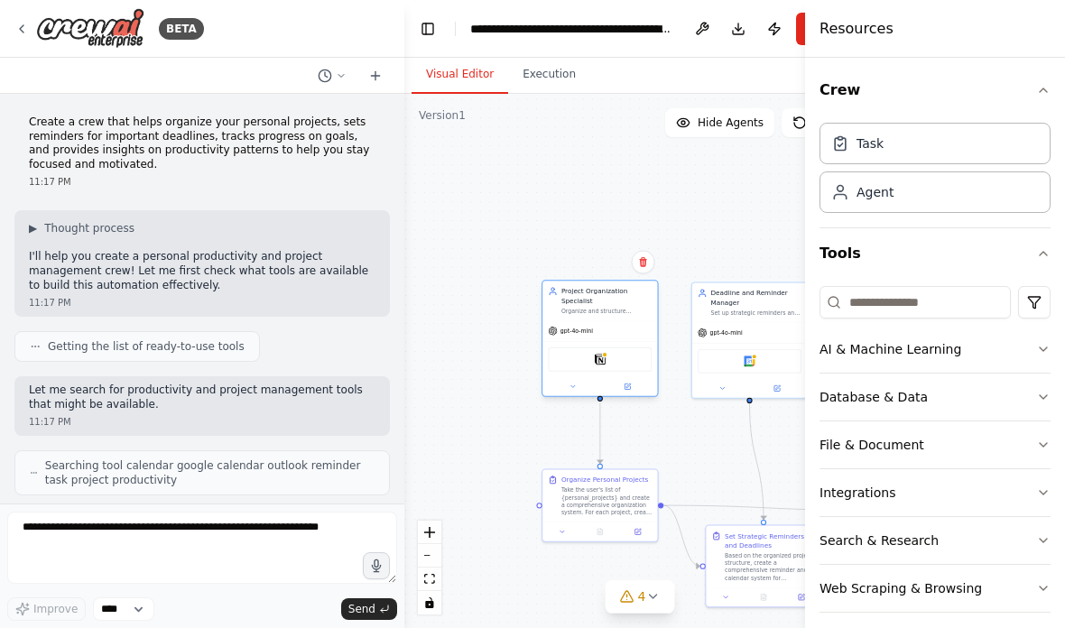
click at [565, 356] on div "Notion" at bounding box center [600, 359] width 104 height 24
click at [0, 0] on html "BETA Create a crew that helps organize your personal projects, sets reminders f…" at bounding box center [532, 314] width 1065 height 628
click at [622, 386] on button at bounding box center [627, 386] width 52 height 11
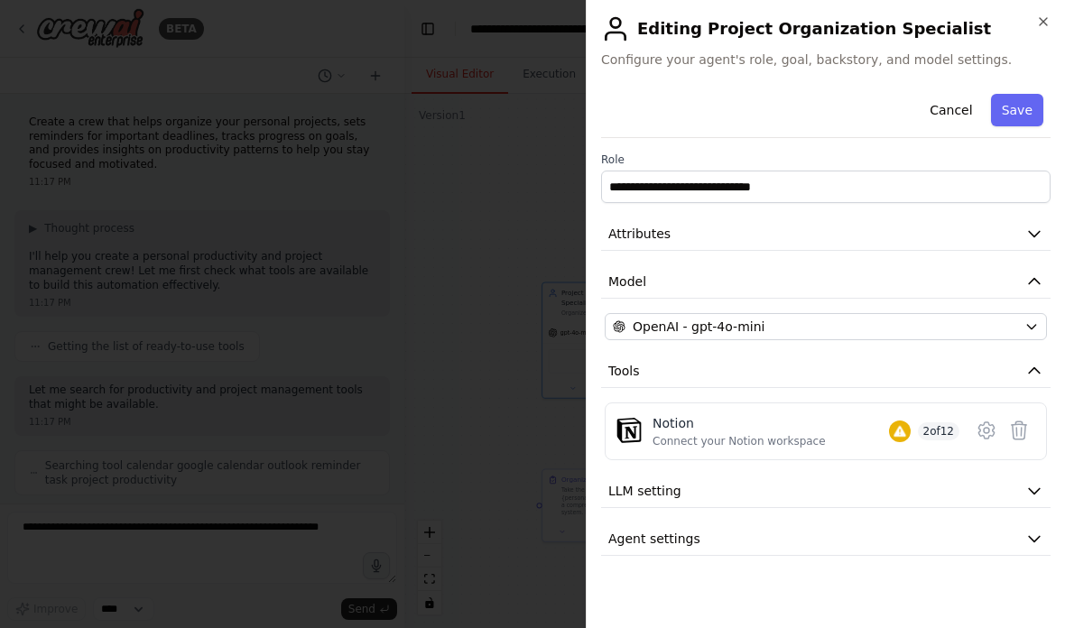
click at [519, 378] on div at bounding box center [532, 314] width 1065 height 628
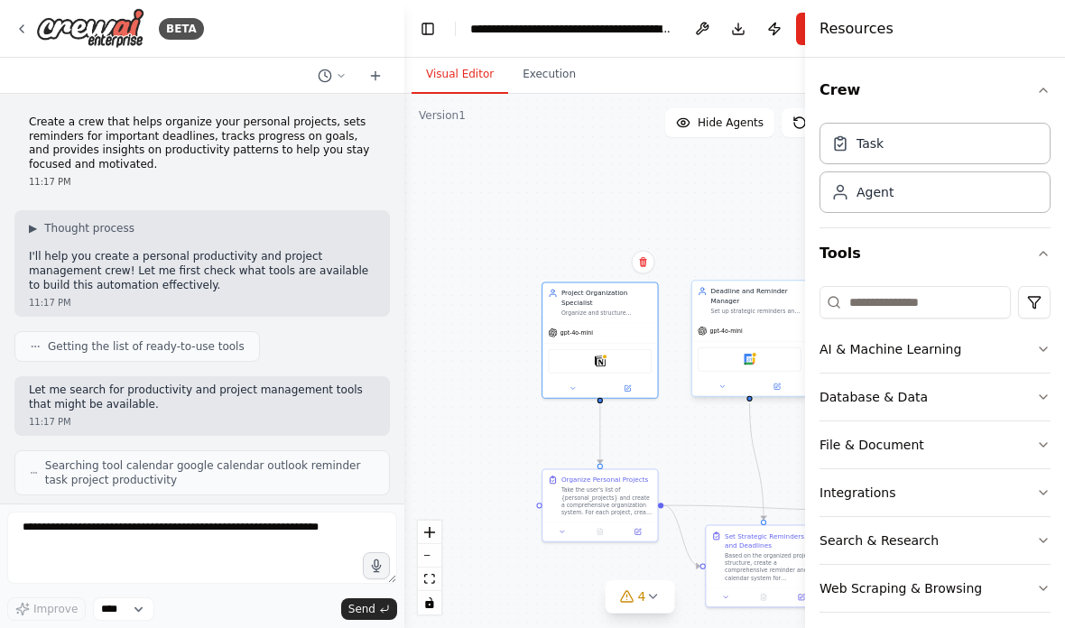
click at [727, 345] on div "Google Calendar" at bounding box center [749, 359] width 115 height 36
click at [778, 386] on icon at bounding box center [777, 386] width 5 height 5
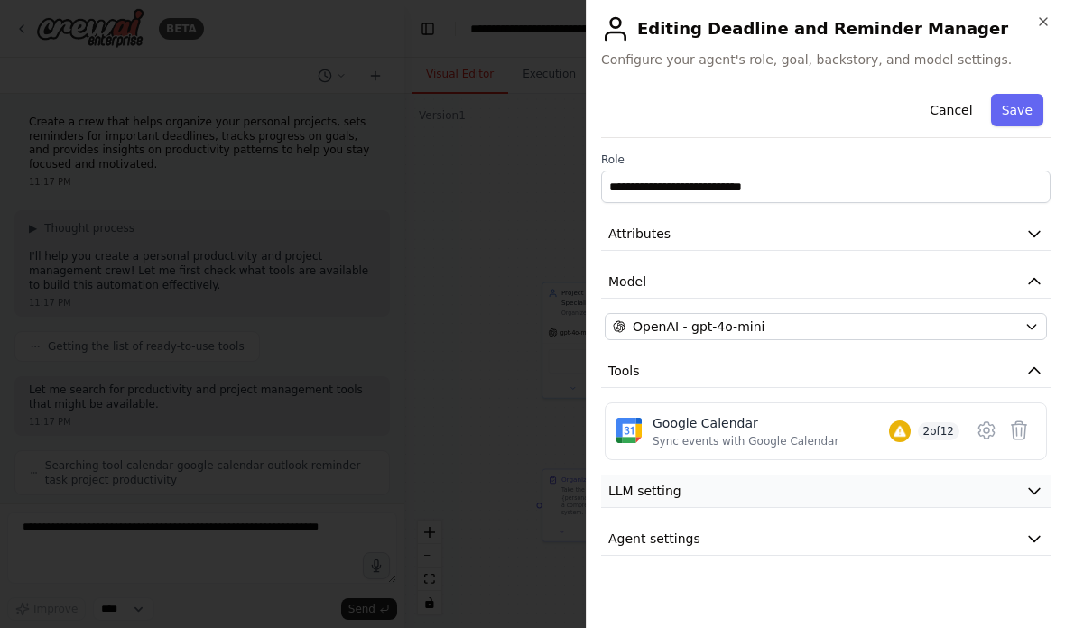
click at [726, 483] on button "LLM setting" at bounding box center [825, 491] width 449 height 33
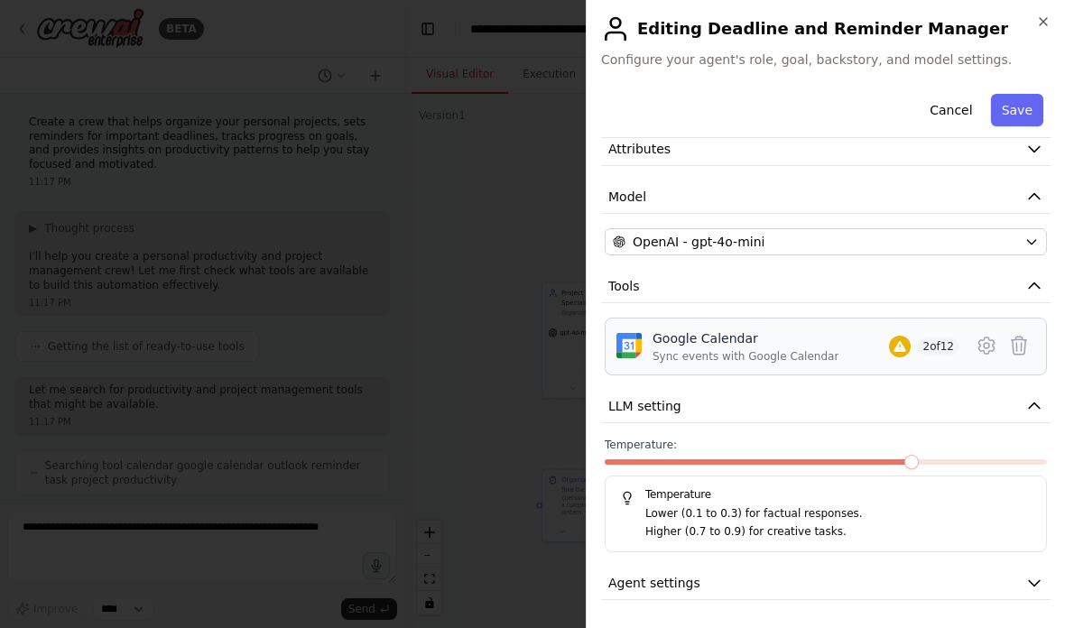
scroll to position [85, 0]
click at [699, 578] on button "Agent settings" at bounding box center [825, 583] width 449 height 33
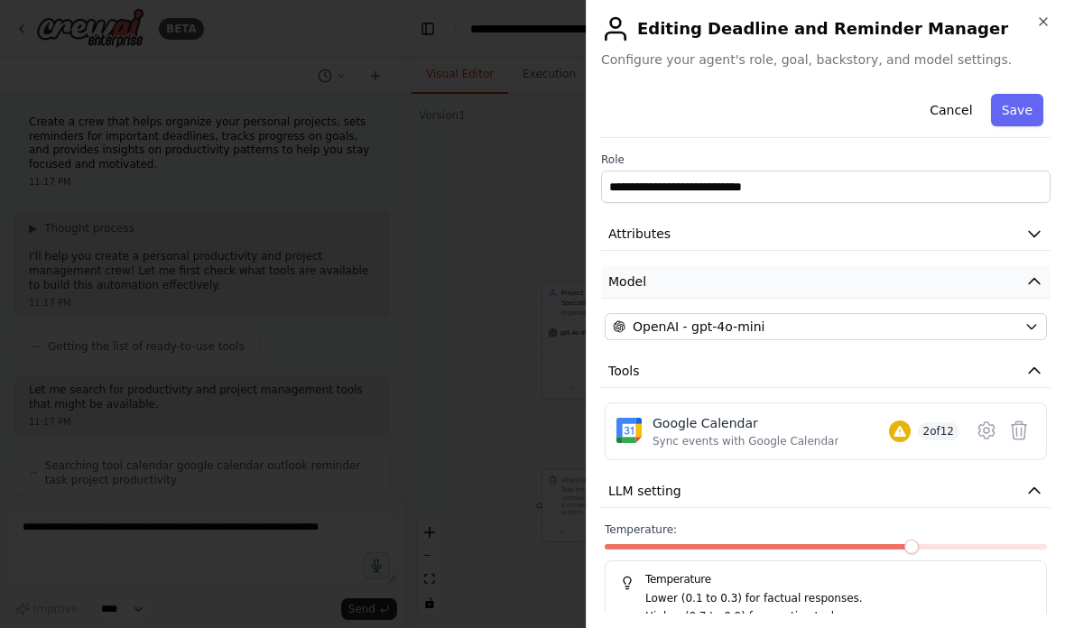
scroll to position [0, 0]
click at [1041, 26] on icon "button" at bounding box center [1043, 21] width 14 height 14
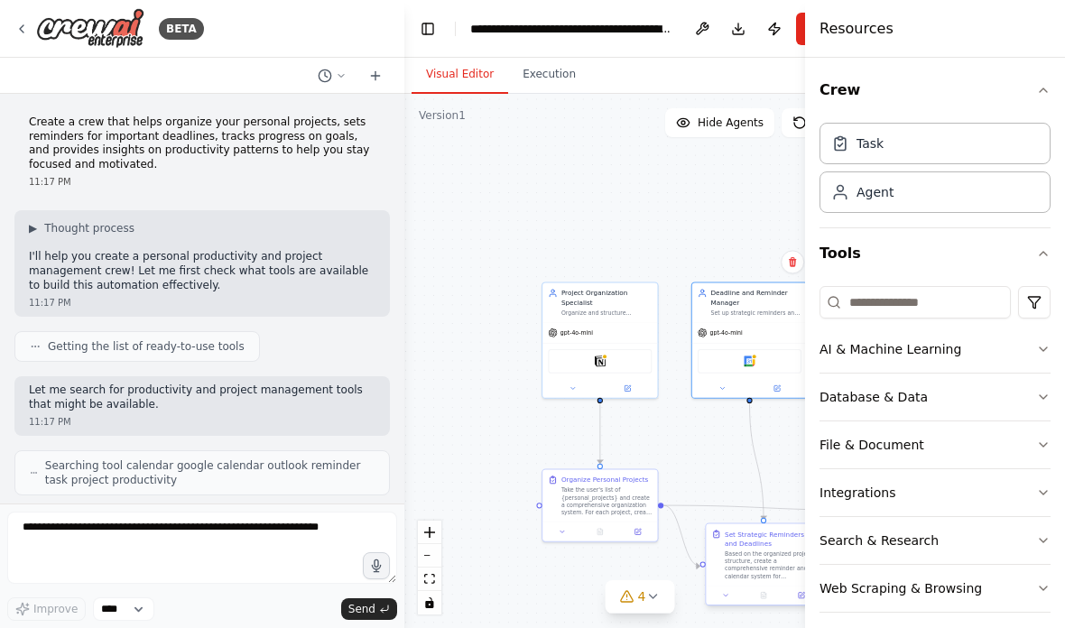
click at [723, 546] on div "Set Strategic Reminders and Deadlines Based on the organized project structure,…" at bounding box center [764, 555] width 104 height 51
click at [798, 594] on button "Toggle Sidebar" at bounding box center [805, 314] width 14 height 628
click at [634, 532] on button at bounding box center [638, 529] width 32 height 11
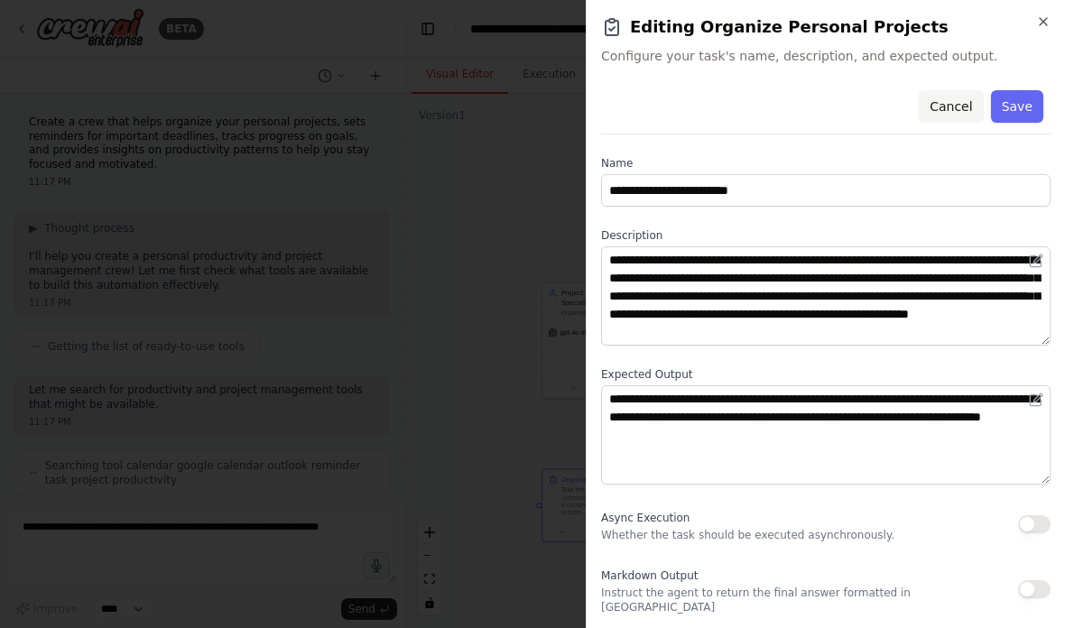
click at [942, 104] on button "Cancel" at bounding box center [951, 106] width 64 height 32
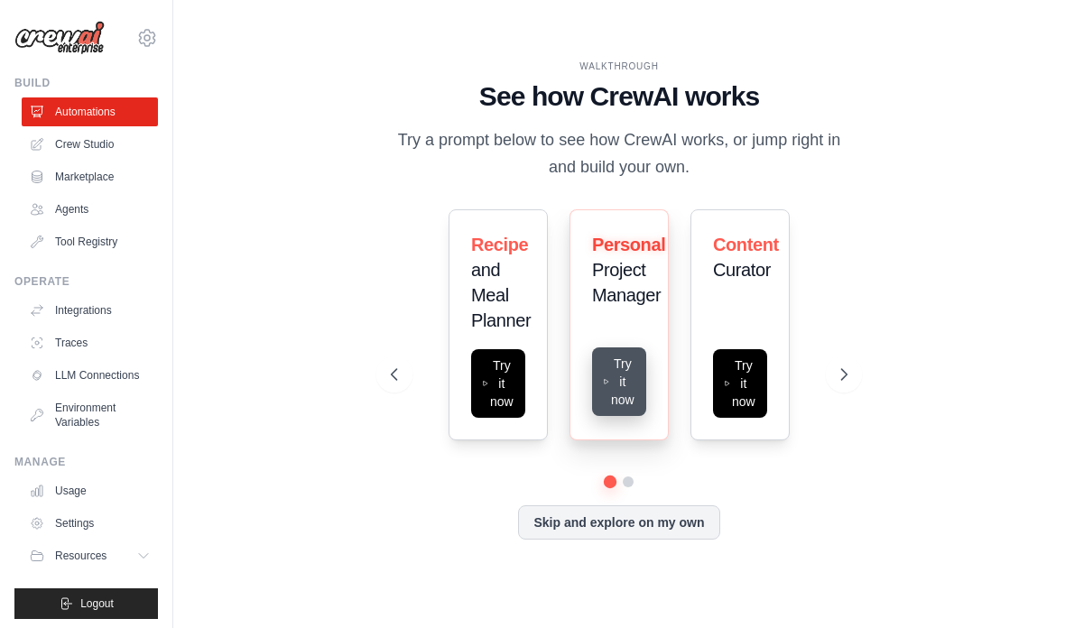
click at [625, 416] on button "Try it now" at bounding box center [619, 381] width 54 height 69
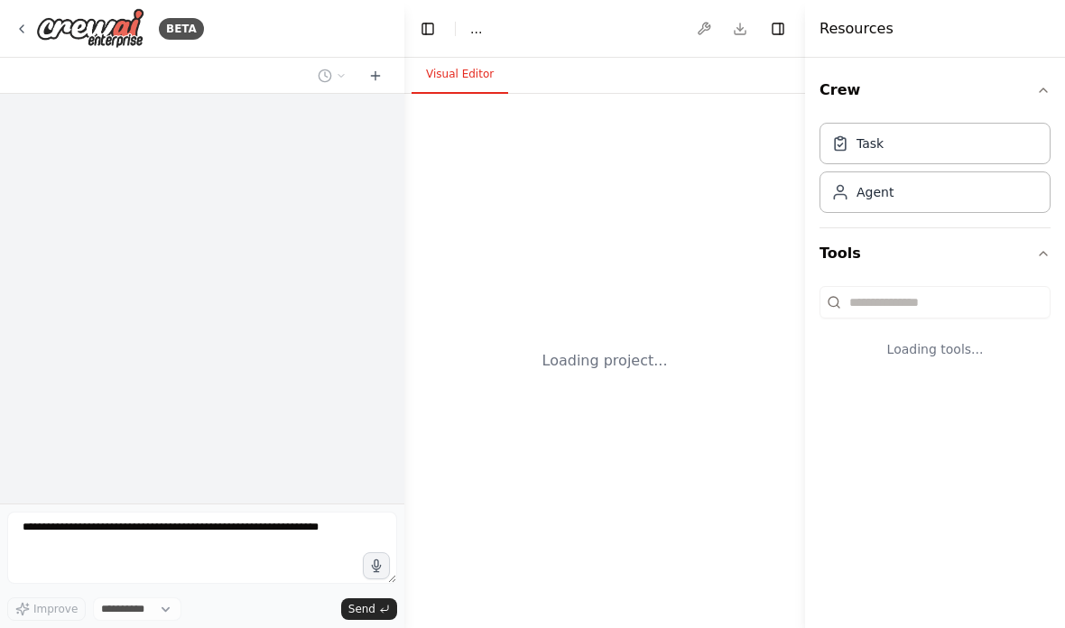
select select "****"
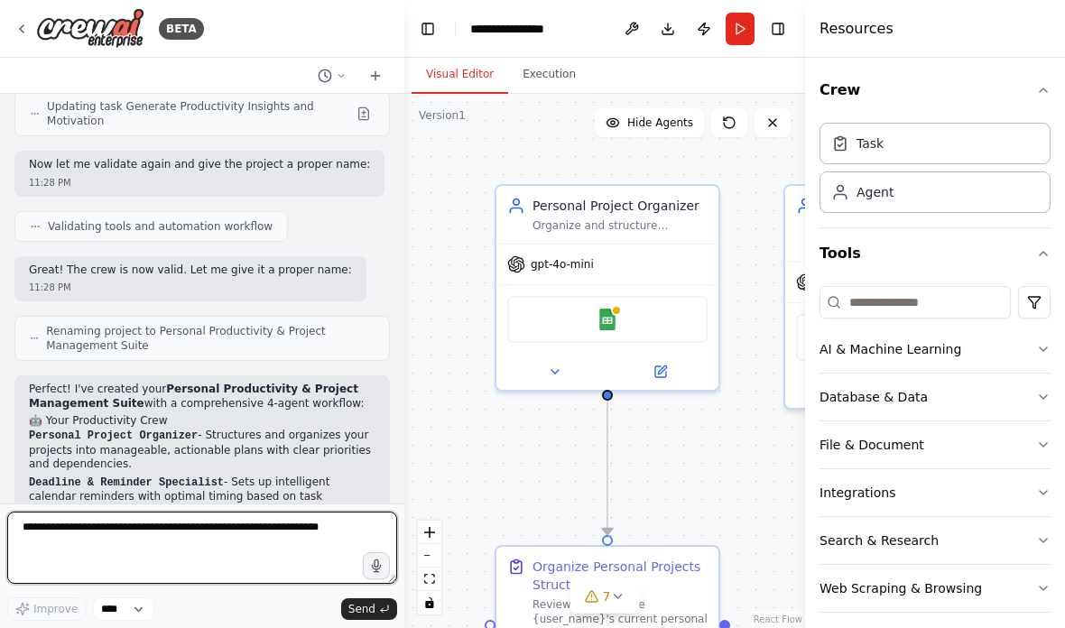
scroll to position [1710, 0]
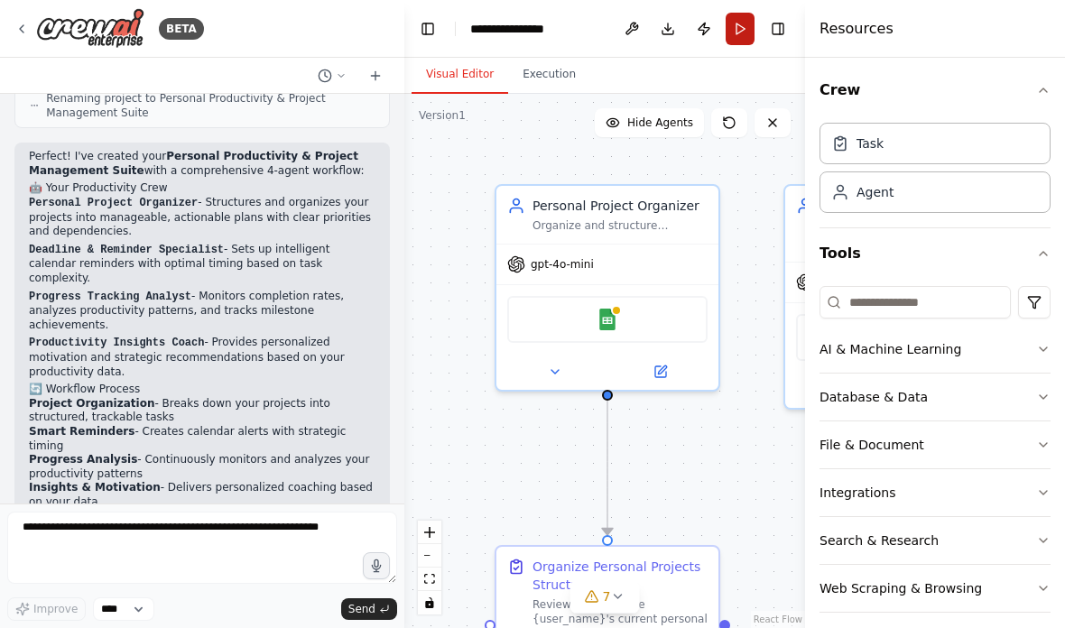
click at [753, 28] on button "Run" at bounding box center [740, 29] width 29 height 32
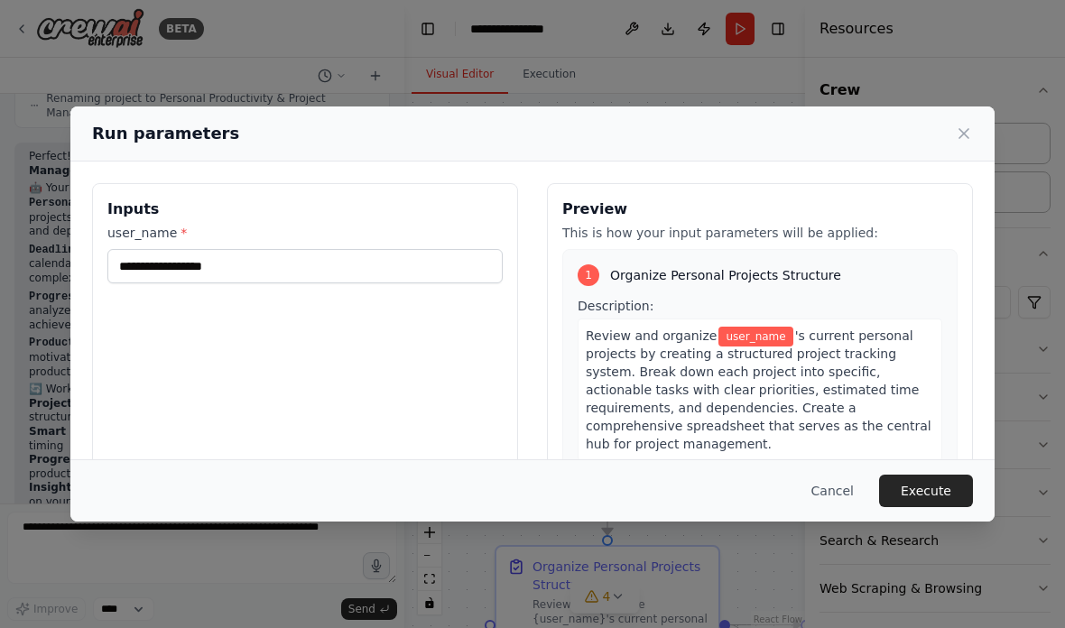
scroll to position [0, 0]
click at [314, 254] on input "user_name *" at bounding box center [304, 266] width 395 height 34
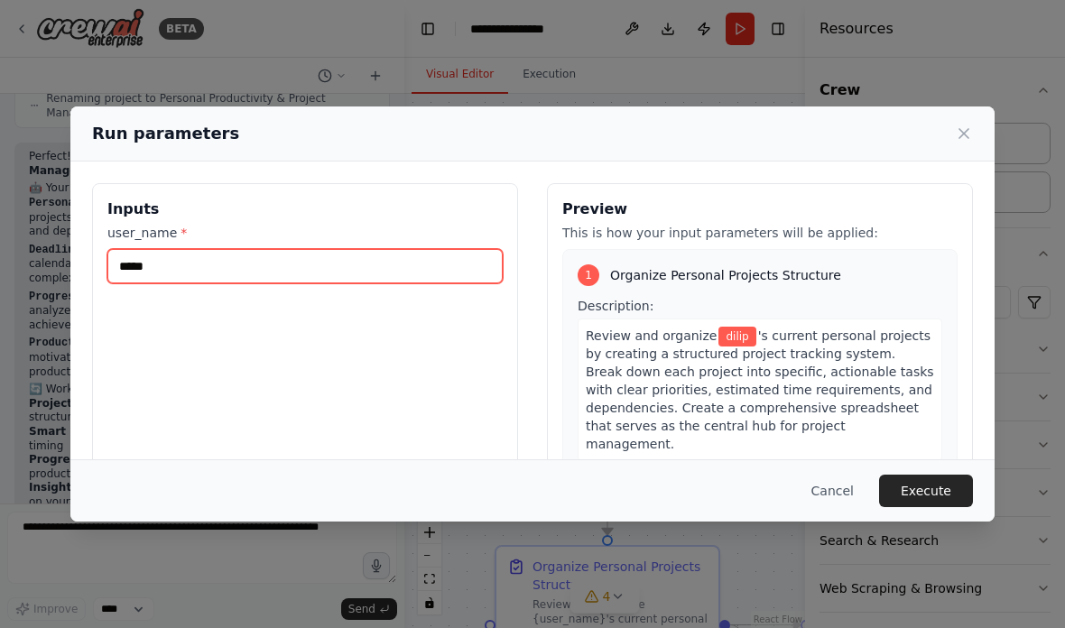
type input "*****"
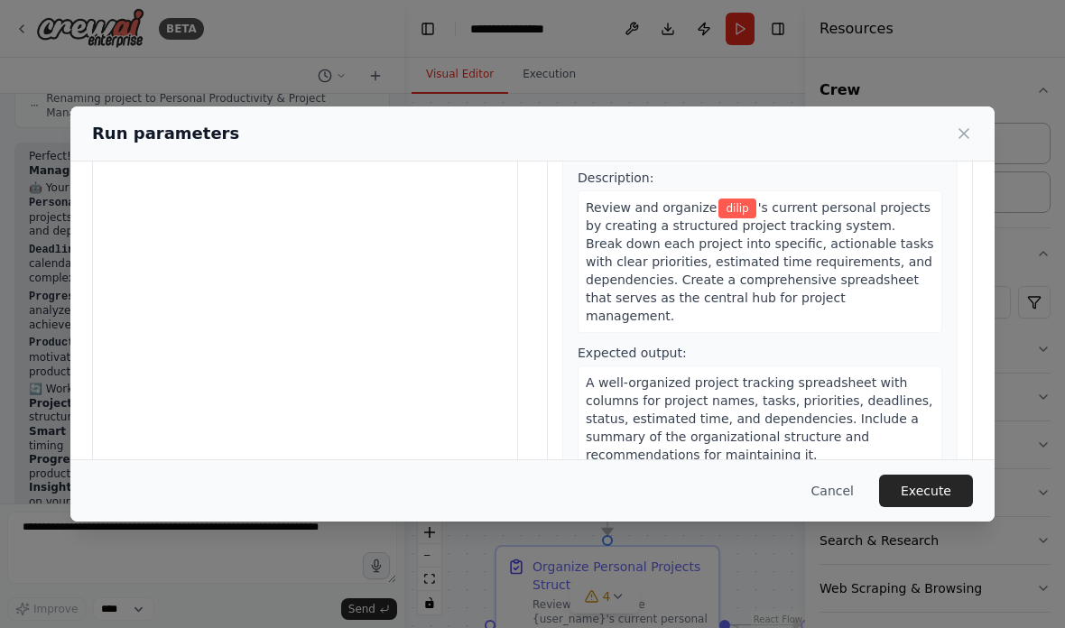
scroll to position [126, 0]
click at [915, 504] on button "Execute" at bounding box center [926, 491] width 94 height 32
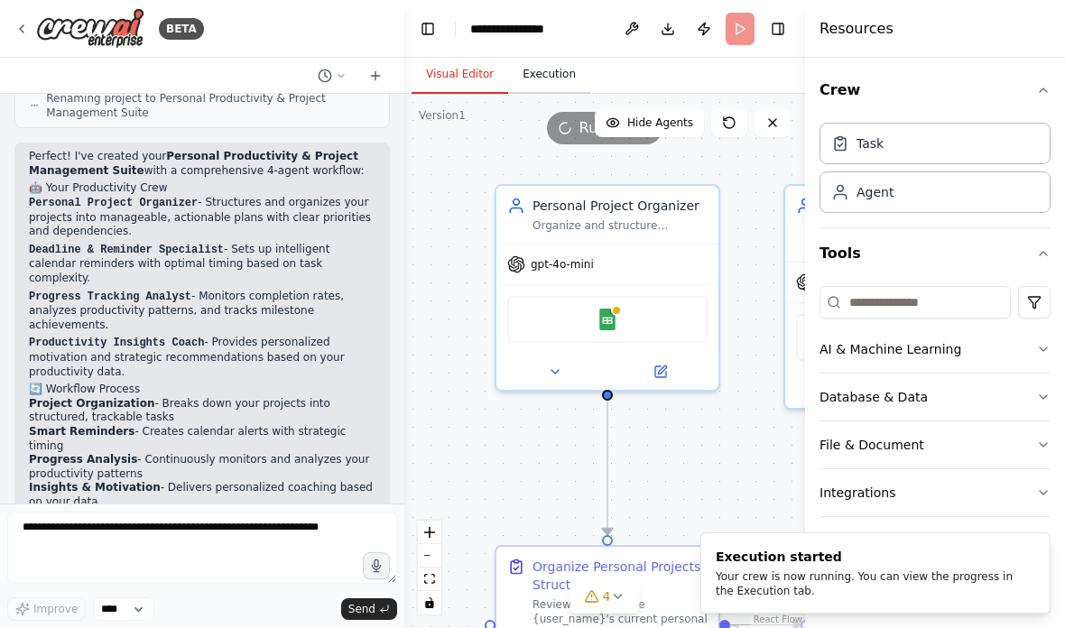
click at [558, 68] on button "Execution" at bounding box center [549, 75] width 82 height 38
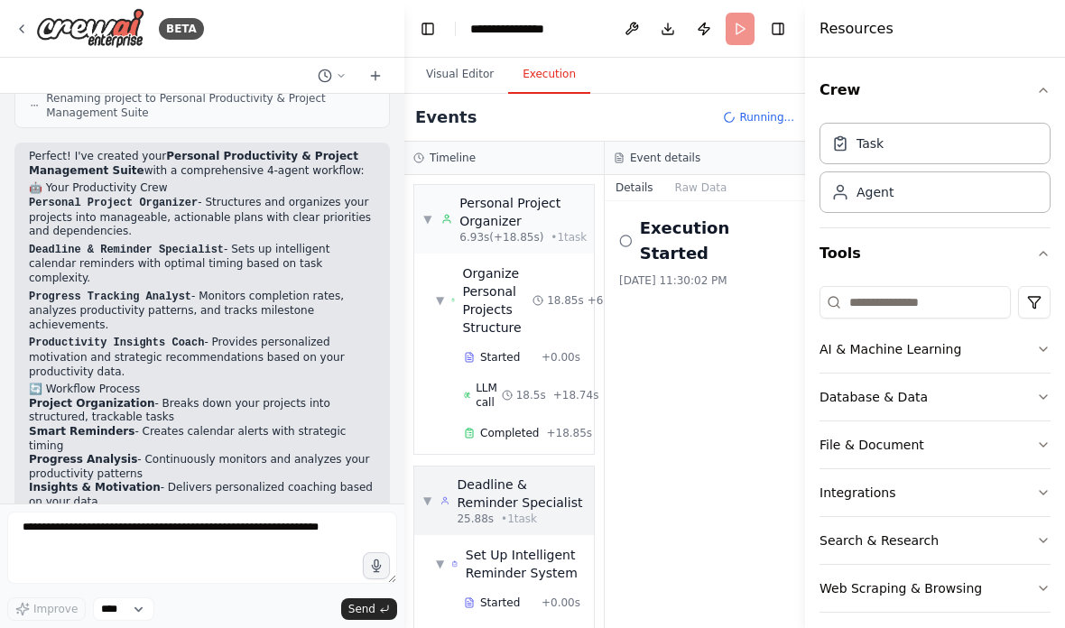
scroll to position [72, 0]
click at [477, 476] on div "Deadline & Reminder Specialist" at bounding box center [521, 494] width 128 height 36
click at [674, 151] on h3 "Event details" at bounding box center [665, 158] width 70 height 14
click at [712, 175] on button "Raw Data" at bounding box center [701, 187] width 74 height 25
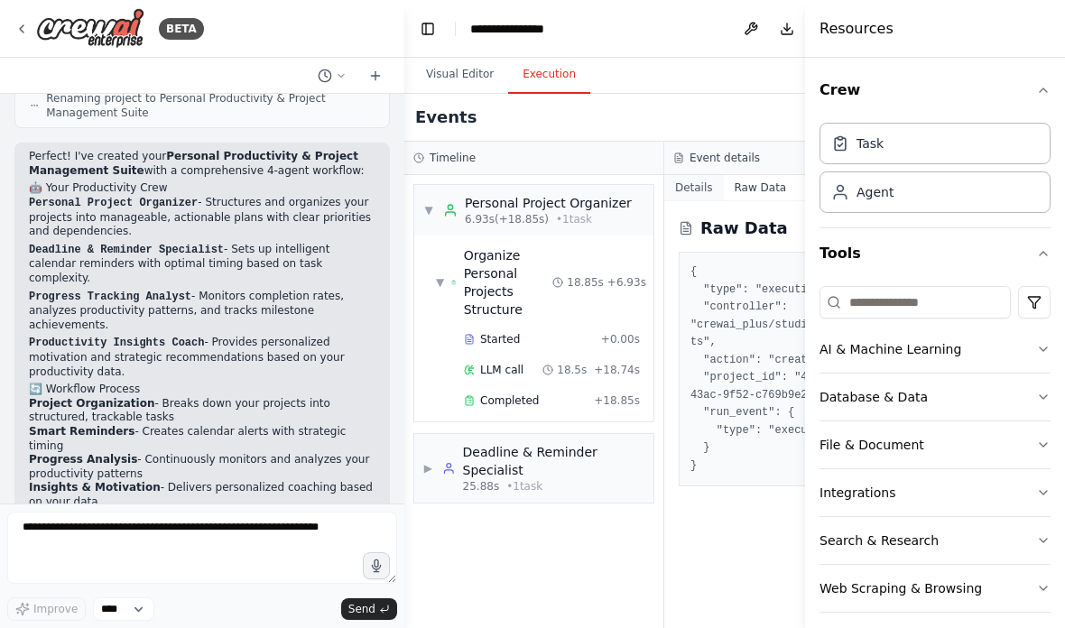
click at [692, 175] on button "Details" at bounding box center [694, 187] width 60 height 25
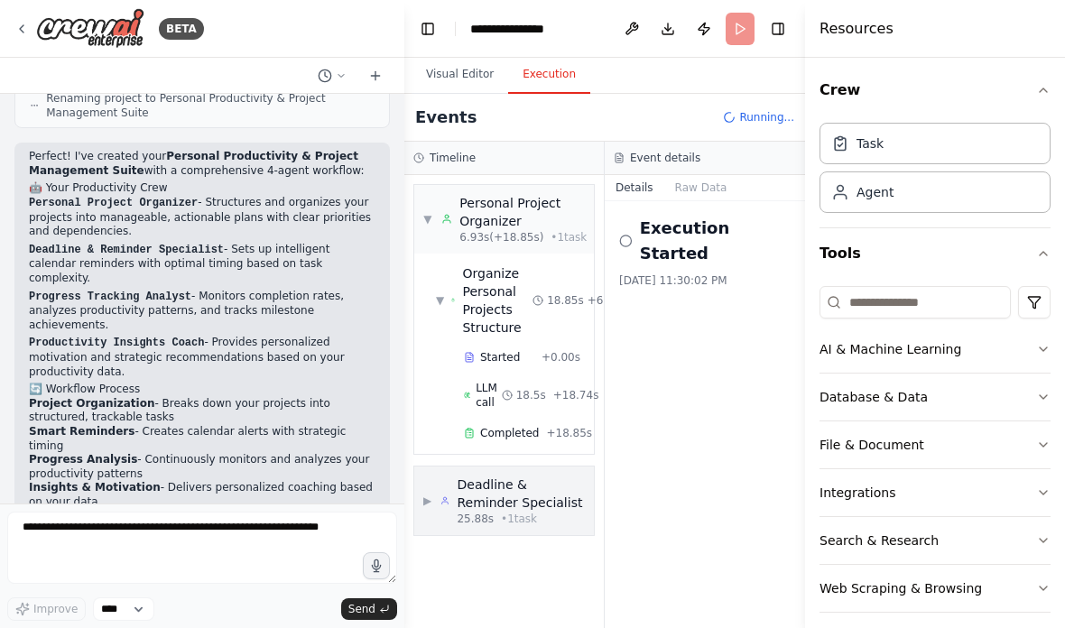
click at [426, 494] on span "▶" at bounding box center [427, 501] width 8 height 14
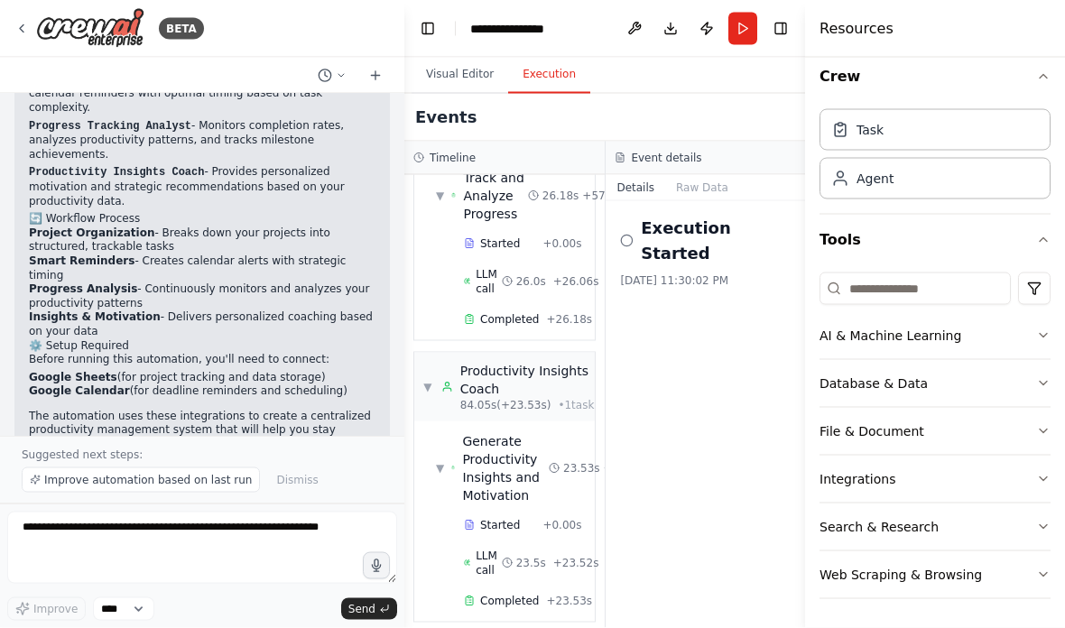
scroll to position [659, 0]
click at [125, 486] on span "Improve automation based on last run" at bounding box center [148, 480] width 208 height 14
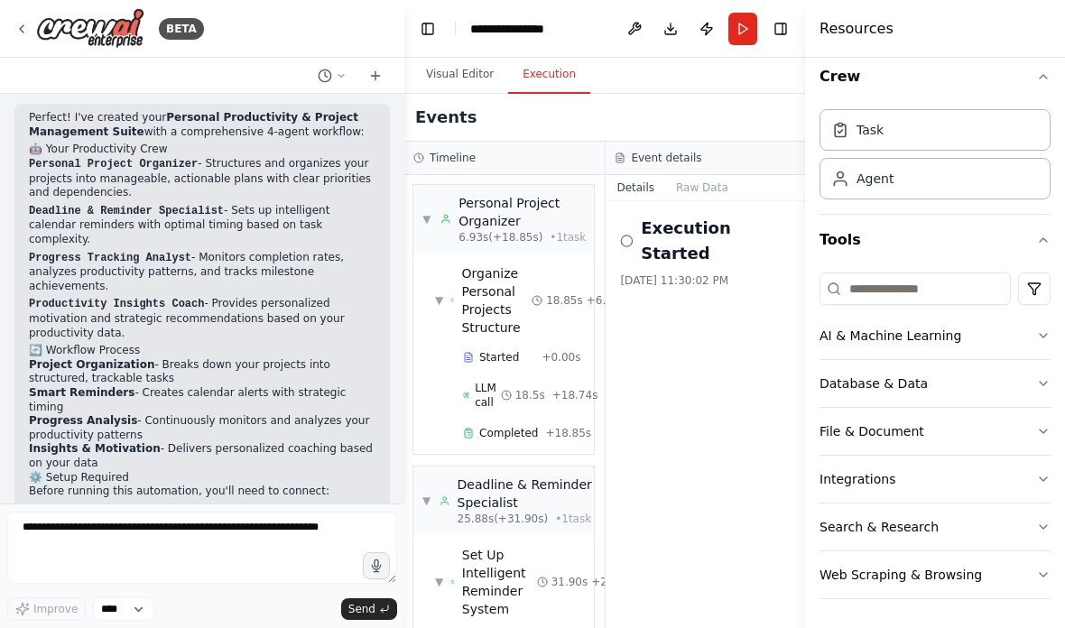
scroll to position [1767, 0]
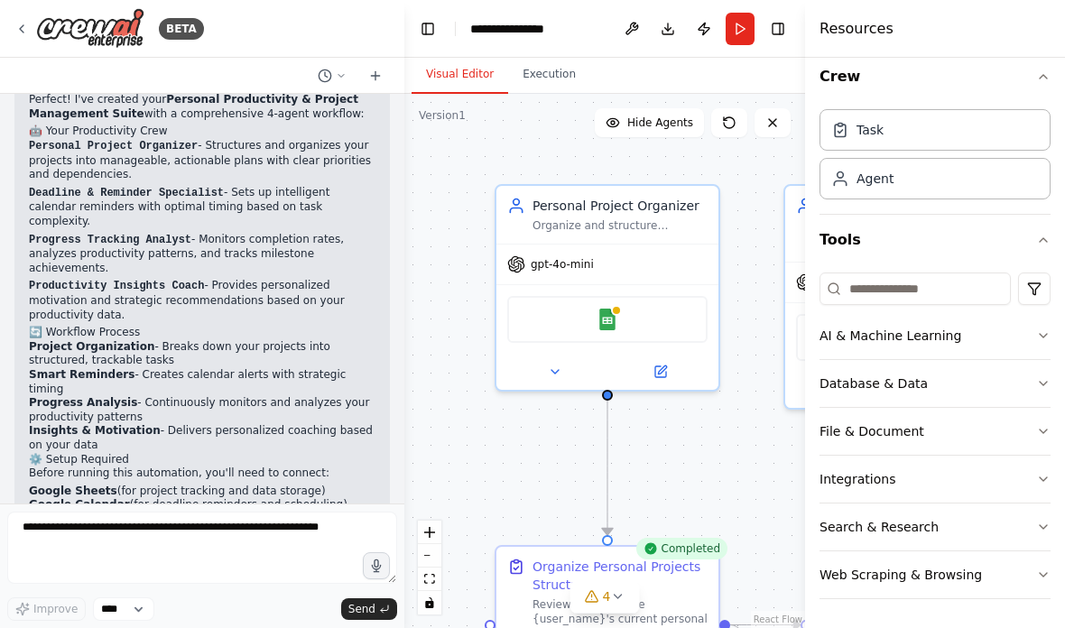
click at [448, 73] on button "Visual Editor" at bounding box center [460, 75] width 97 height 38
